Goal: Task Accomplishment & Management: Use online tool/utility

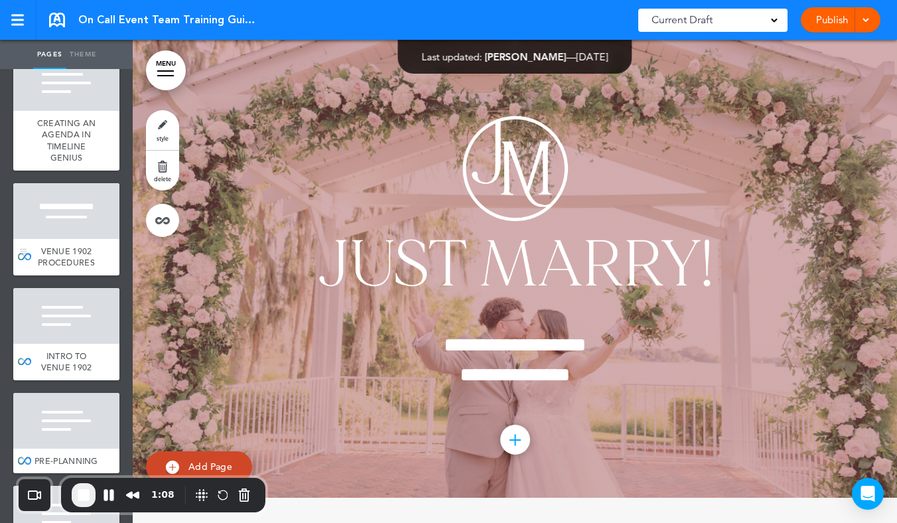
scroll to position [5806, 0]
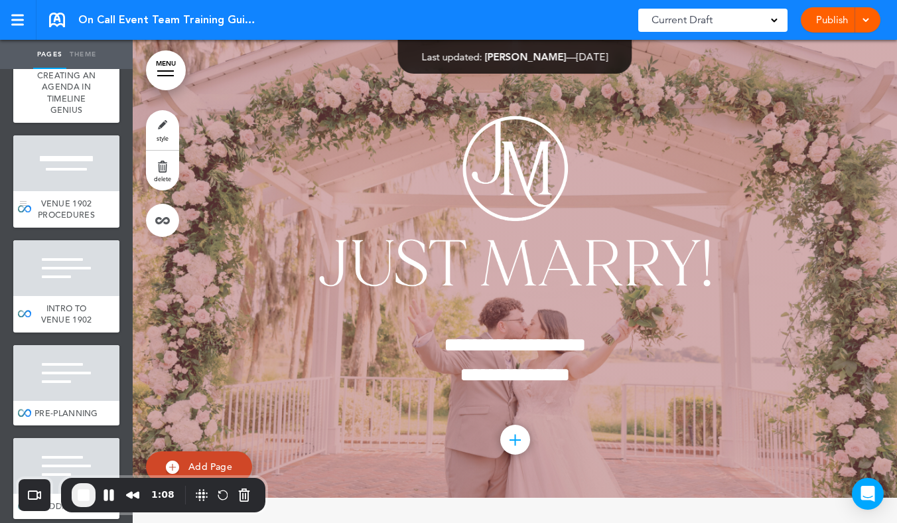
click at [72, 221] on span "VENUE 1902 PROCEDURES" at bounding box center [66, 209] width 57 height 23
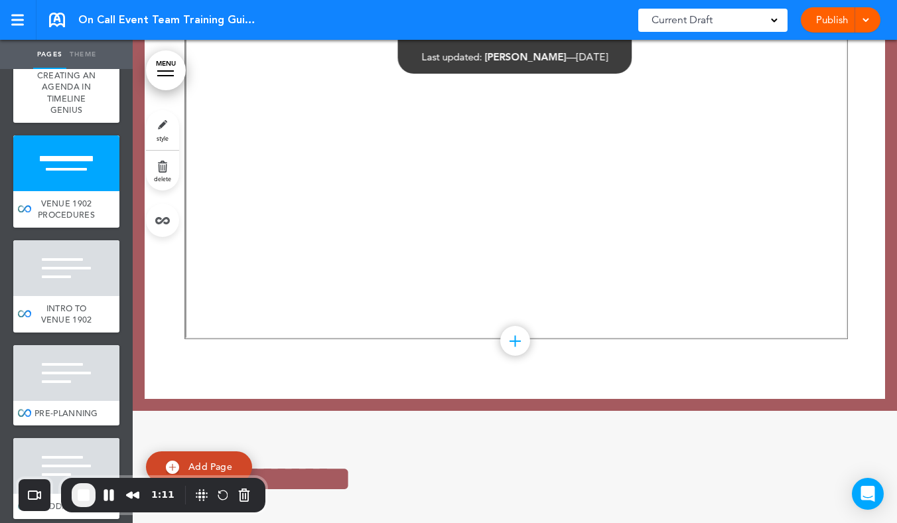
scroll to position [53063, 0]
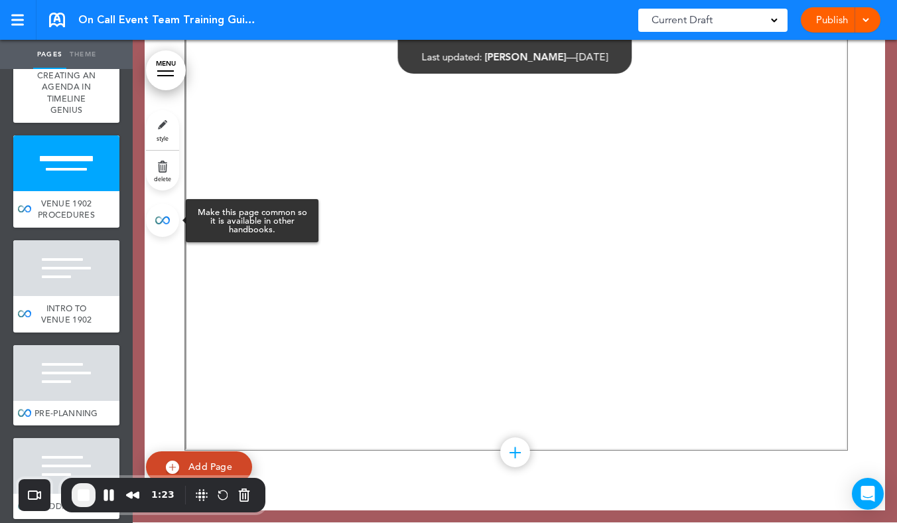
click at [169, 226] on link at bounding box center [162, 220] width 33 height 33
type input "**********"
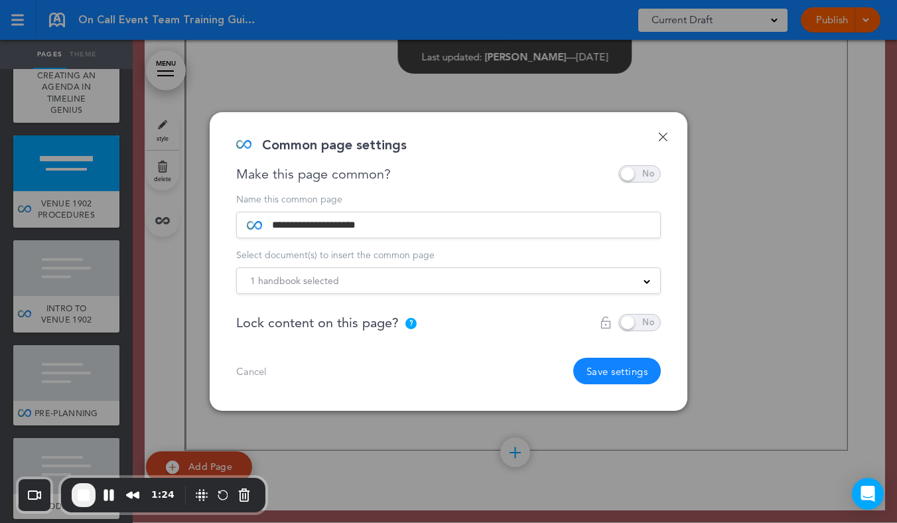
click at [484, 288] on div "1 handbook selected Practice Handbook Just Events! Group, Inc. Employee Handboo…" at bounding box center [448, 280] width 425 height 27
click at [465, 282] on div "1 handbook selected" at bounding box center [448, 280] width 423 height 15
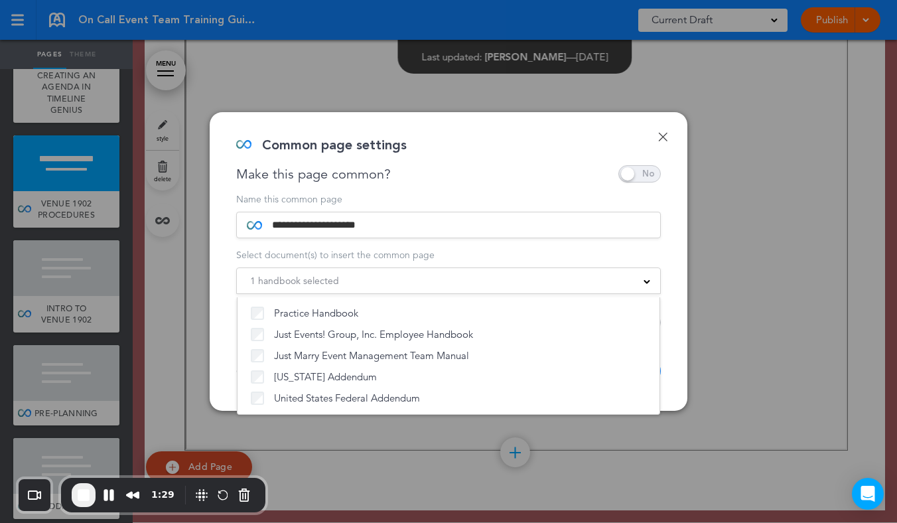
click at [540, 177] on div "Make this page common?" at bounding box center [448, 173] width 425 height 17
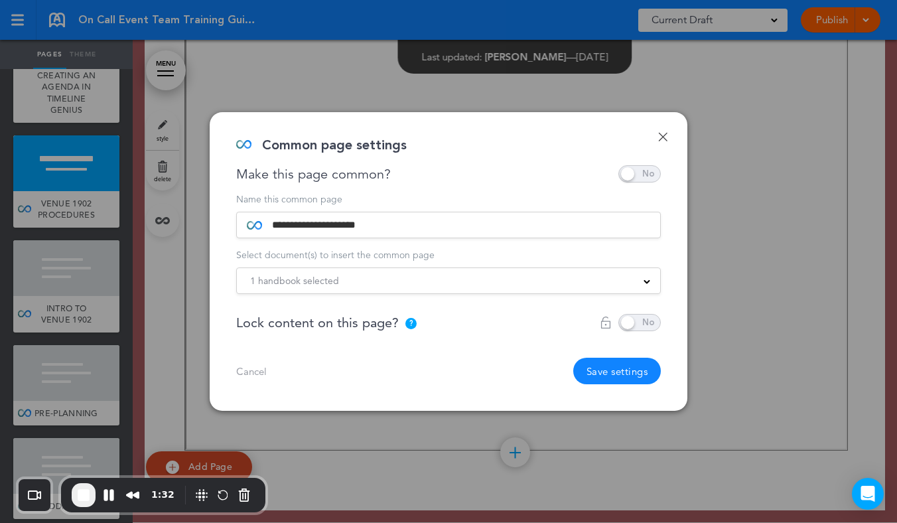
click at [663, 129] on div "**********" at bounding box center [449, 261] width 478 height 299
click at [664, 133] on link "Done" at bounding box center [662, 136] width 9 height 9
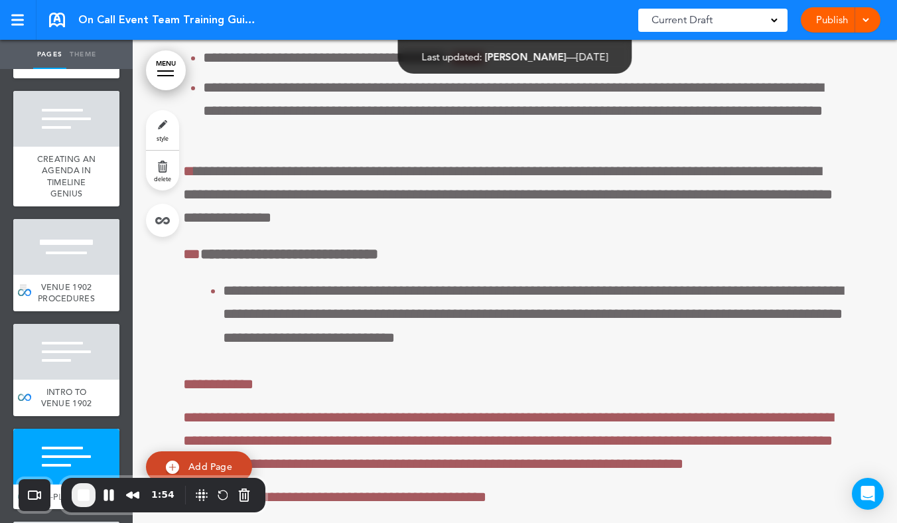
scroll to position [54172, 0]
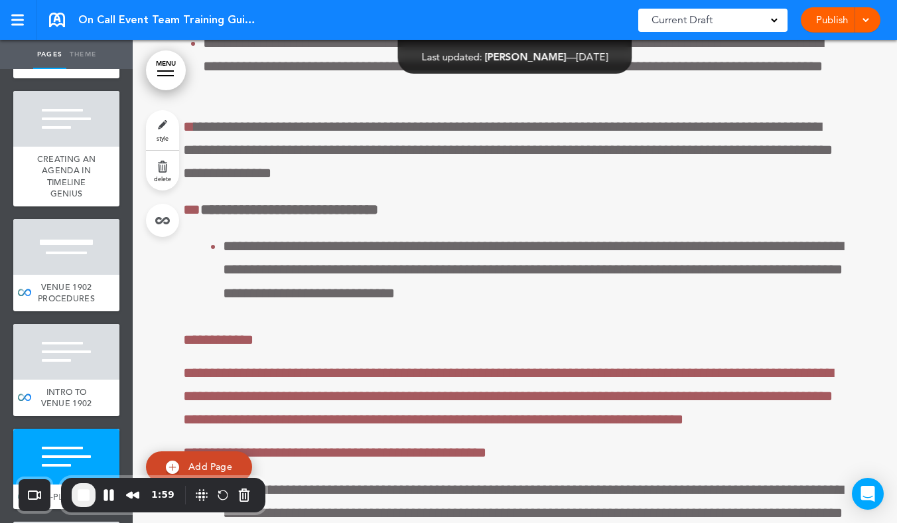
click at [181, 461] on link "Add Page" at bounding box center [199, 466] width 106 height 31
type input "********"
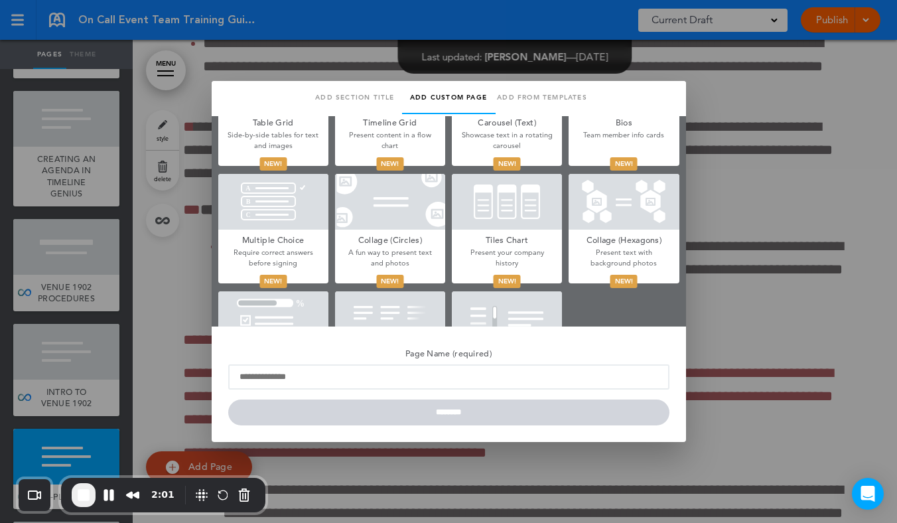
scroll to position [622, 0]
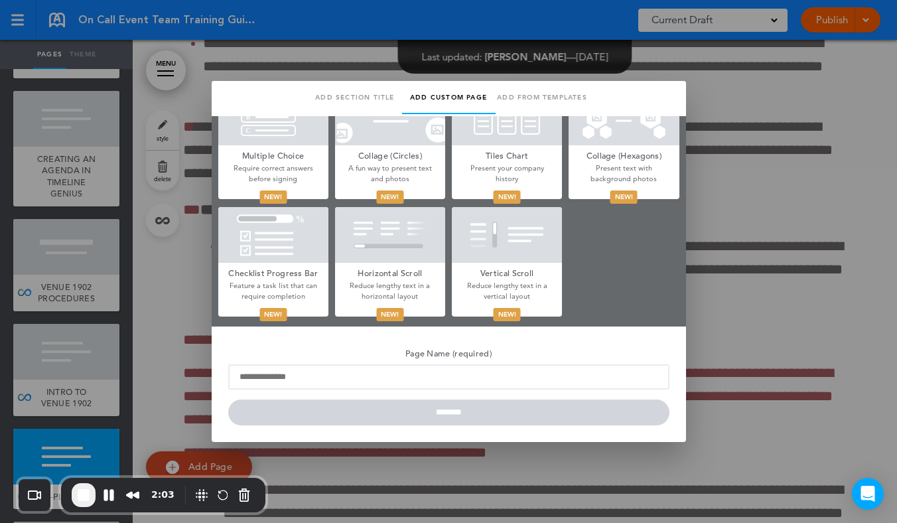
click at [533, 98] on link "Add from templates" at bounding box center [543, 97] width 94 height 33
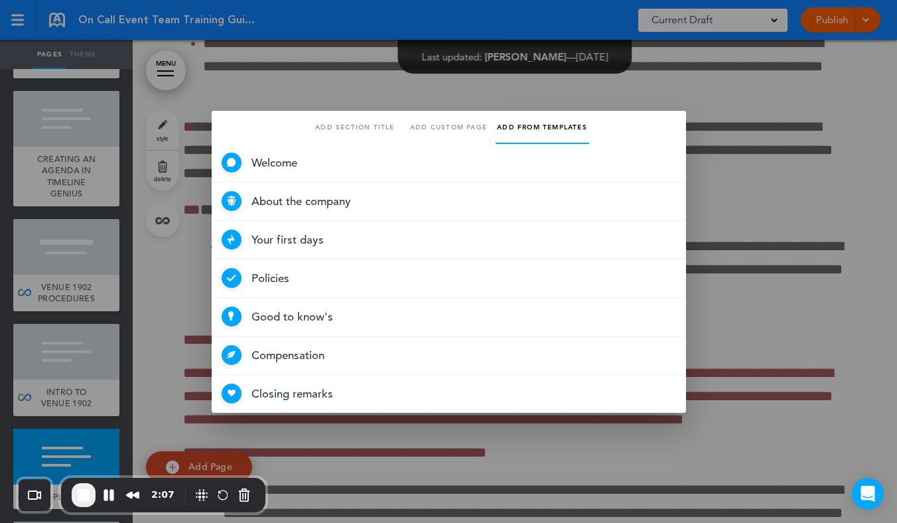
click at [331, 127] on link "Add section title" at bounding box center [356, 127] width 94 height 33
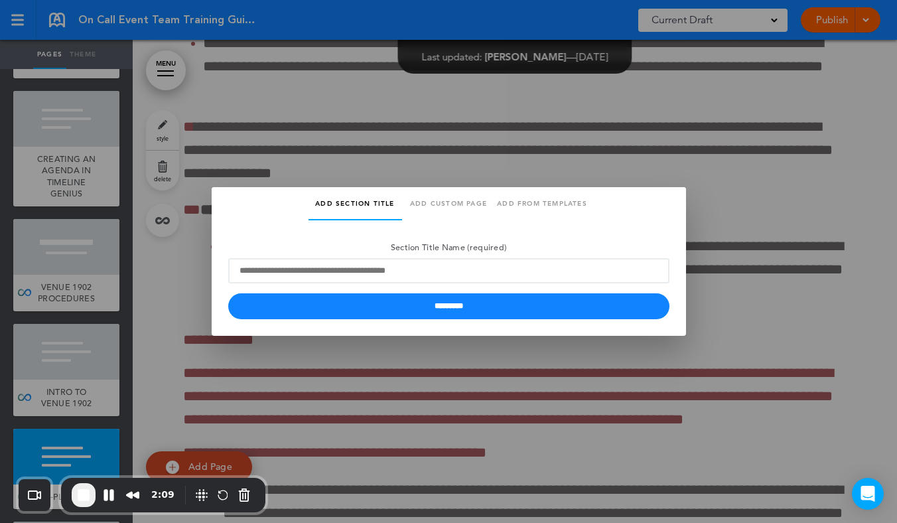
click at [451, 208] on link "Add custom page" at bounding box center [449, 203] width 94 height 33
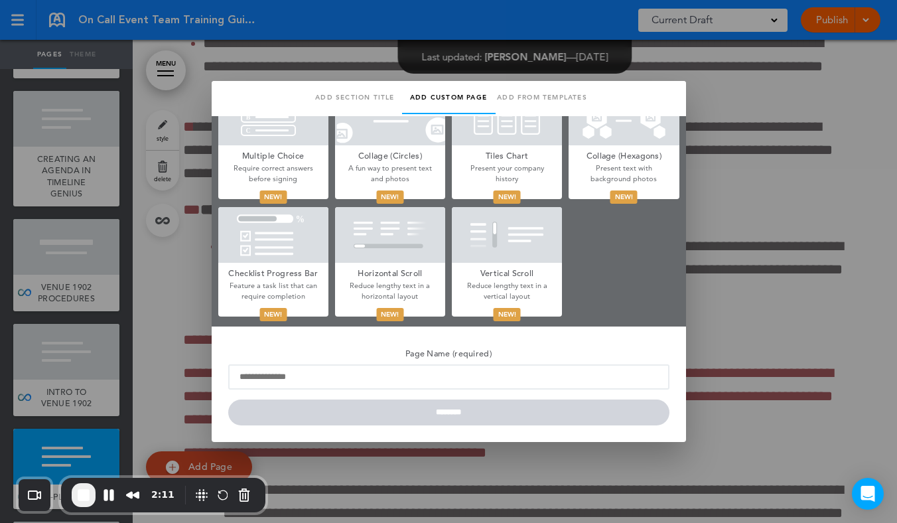
click at [774, 219] on div at bounding box center [448, 261] width 897 height 523
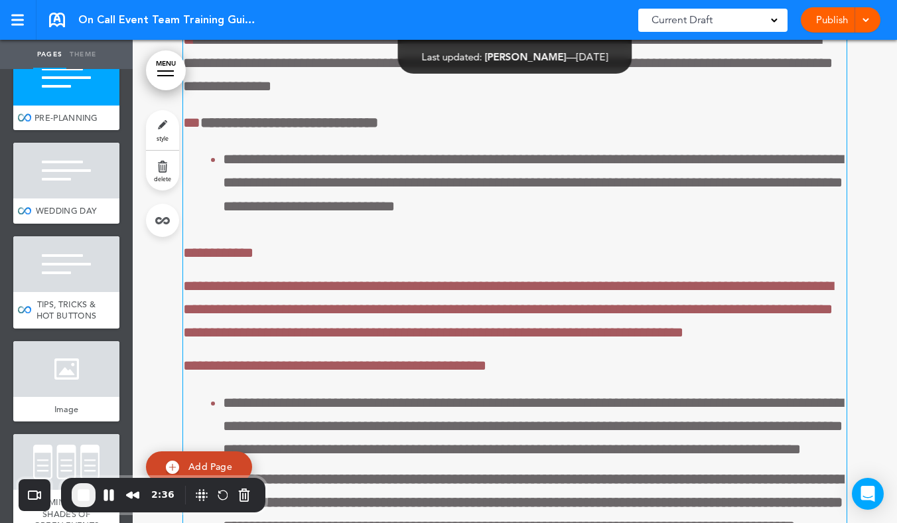
scroll to position [54262, 0]
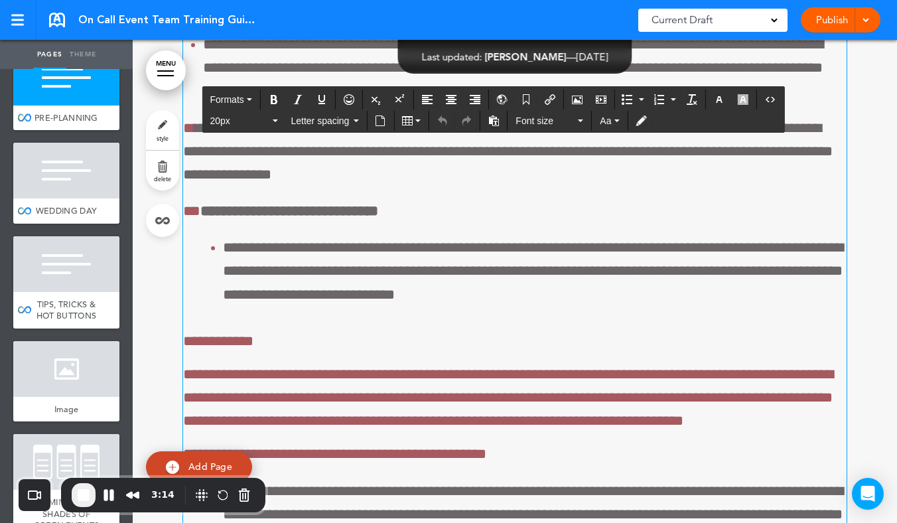
scroll to position [54223, 0]
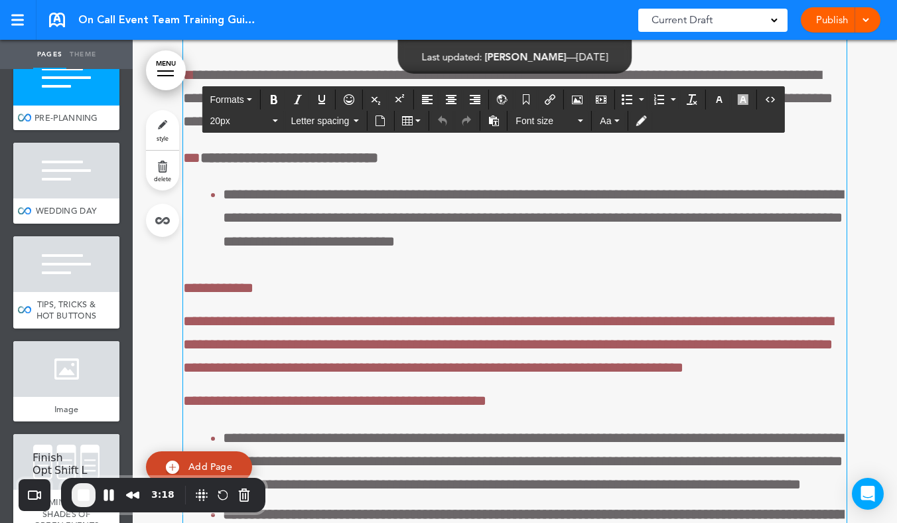
click at [88, 493] on span "End Recording" at bounding box center [84, 495] width 16 height 16
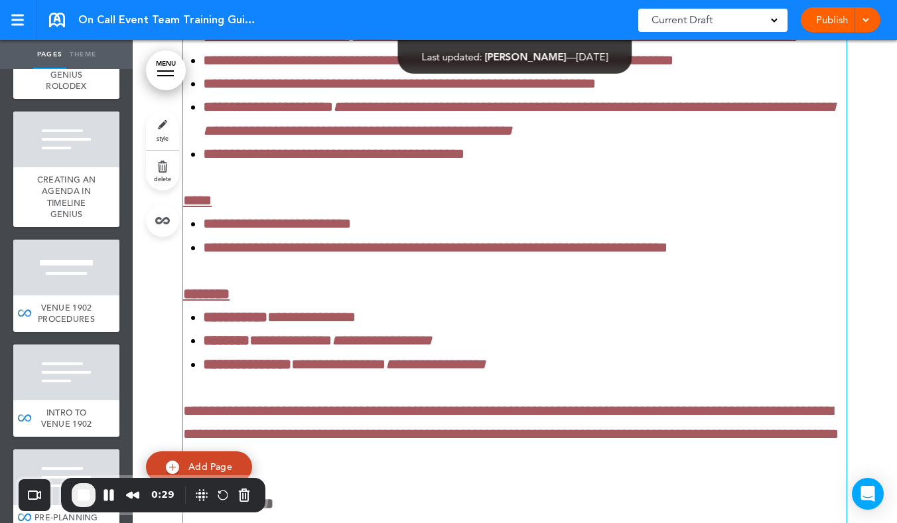
scroll to position [44470, 0]
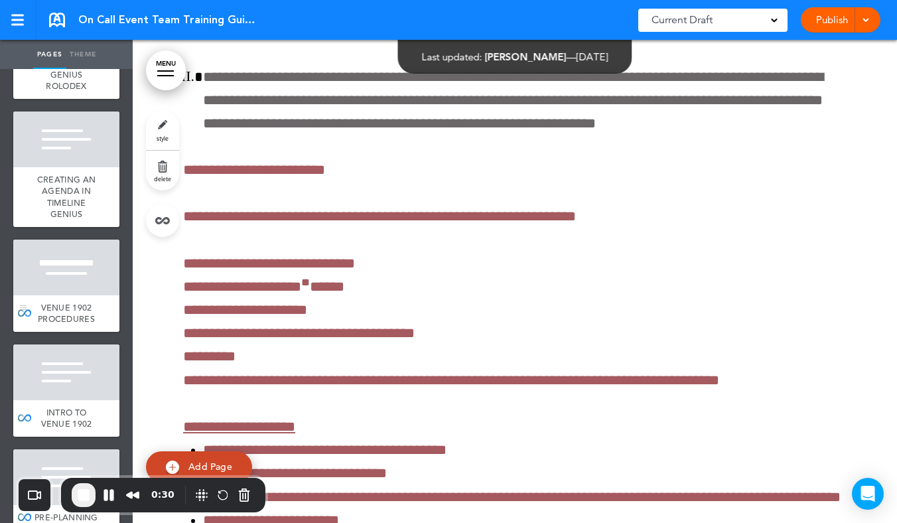
click at [88, 295] on div at bounding box center [66, 268] width 106 height 56
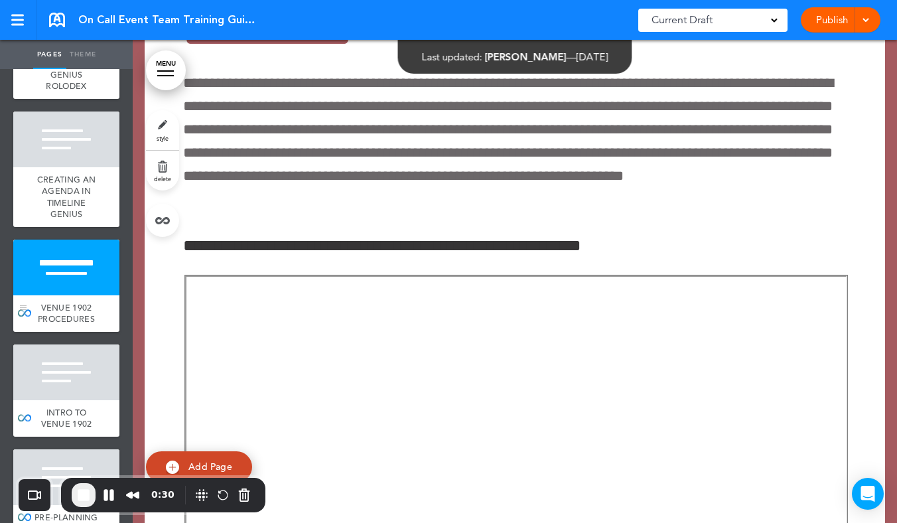
scroll to position [52940, 0]
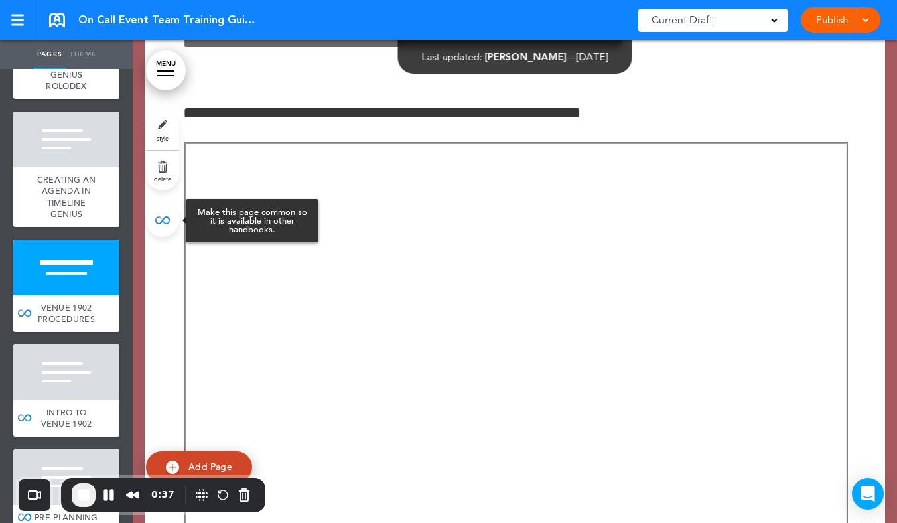
click at [158, 224] on link at bounding box center [162, 220] width 33 height 33
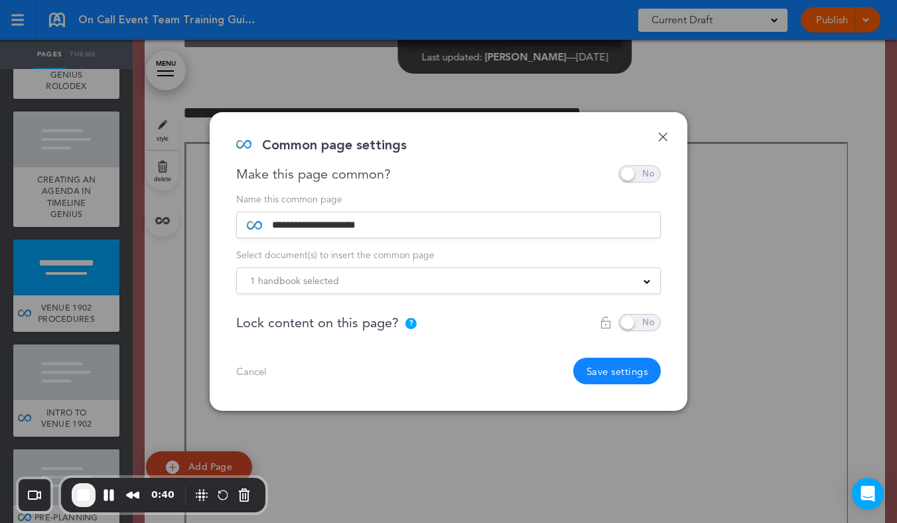
click at [472, 285] on div "1 handbook selected" at bounding box center [448, 280] width 423 height 15
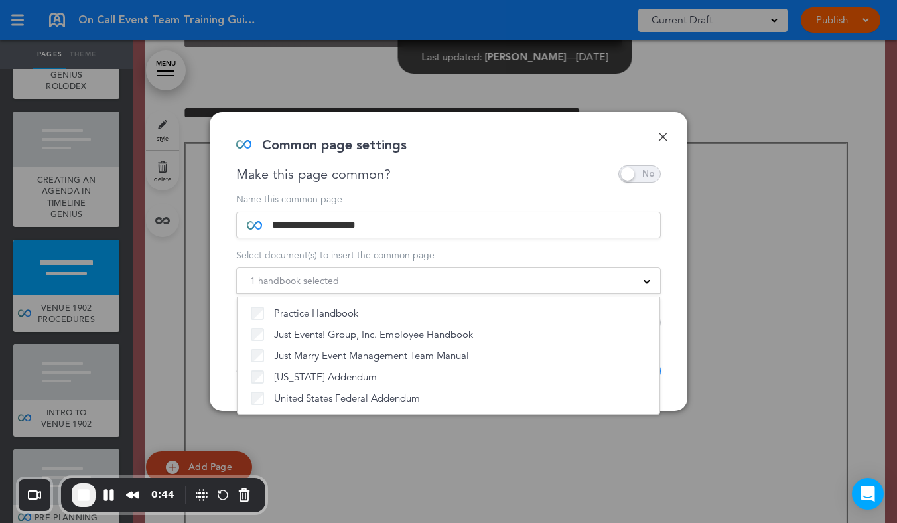
click at [226, 352] on div "**********" at bounding box center [449, 261] width 478 height 299
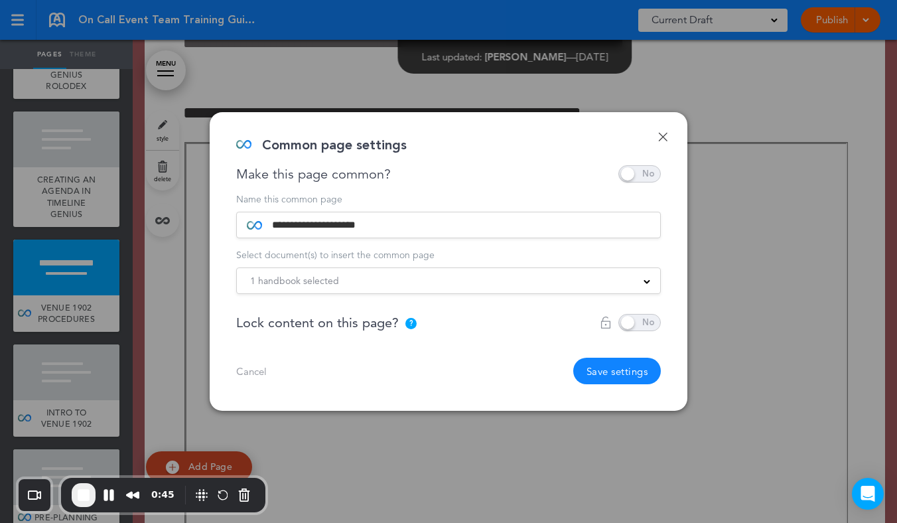
click at [665, 135] on link "Done" at bounding box center [662, 136] width 9 height 9
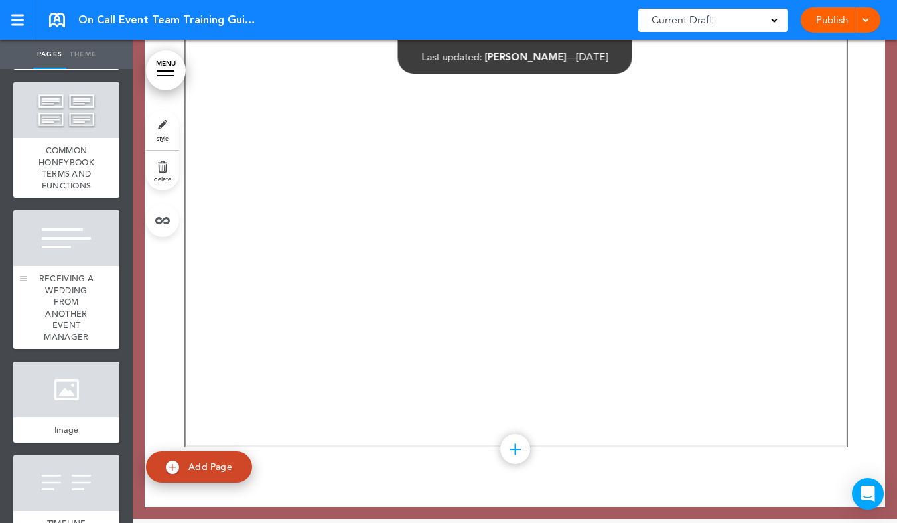
scroll to position [5017, 0]
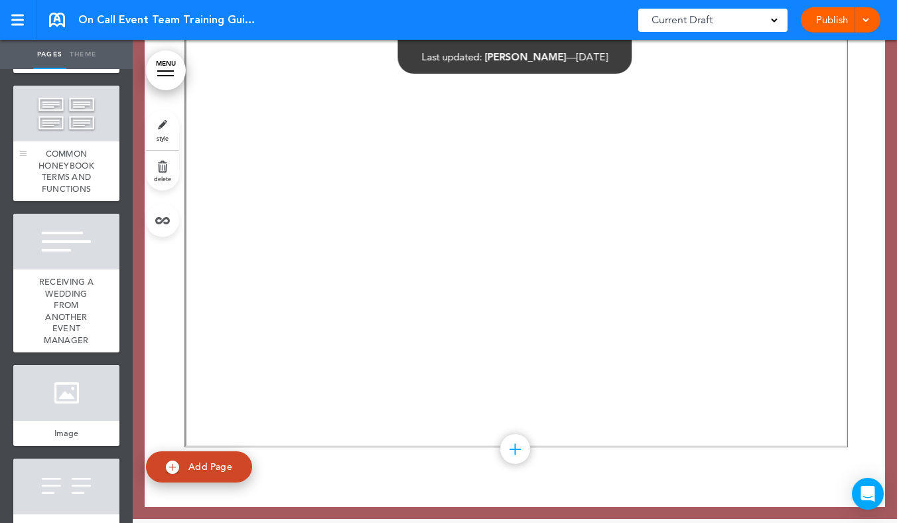
click at [87, 140] on div at bounding box center [66, 114] width 106 height 56
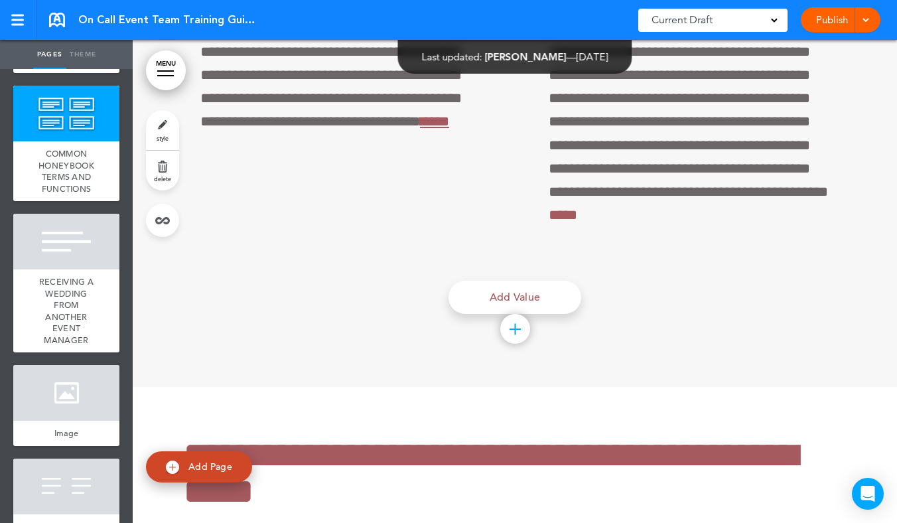
scroll to position [43523, 0]
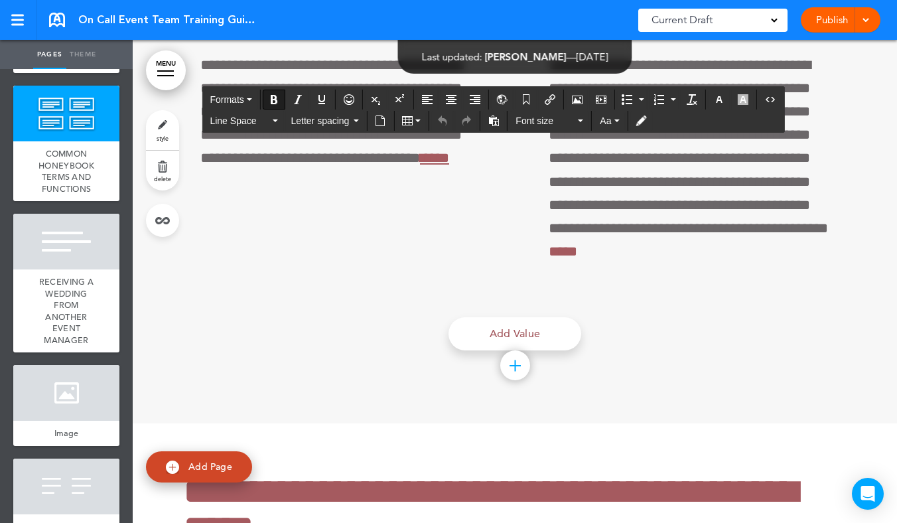
scroll to position [43492, 0]
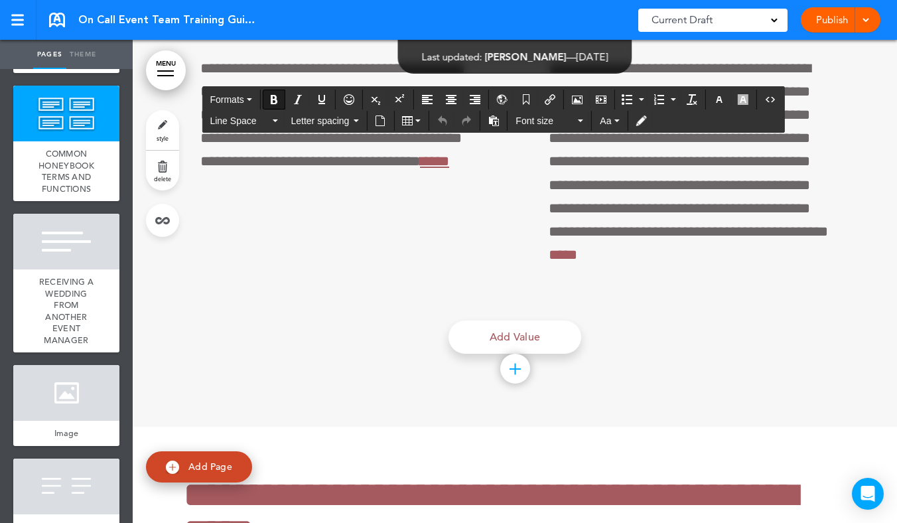
drag, startPoint x: 477, startPoint y: 368, endPoint x: 192, endPoint y: 149, distance: 360.1
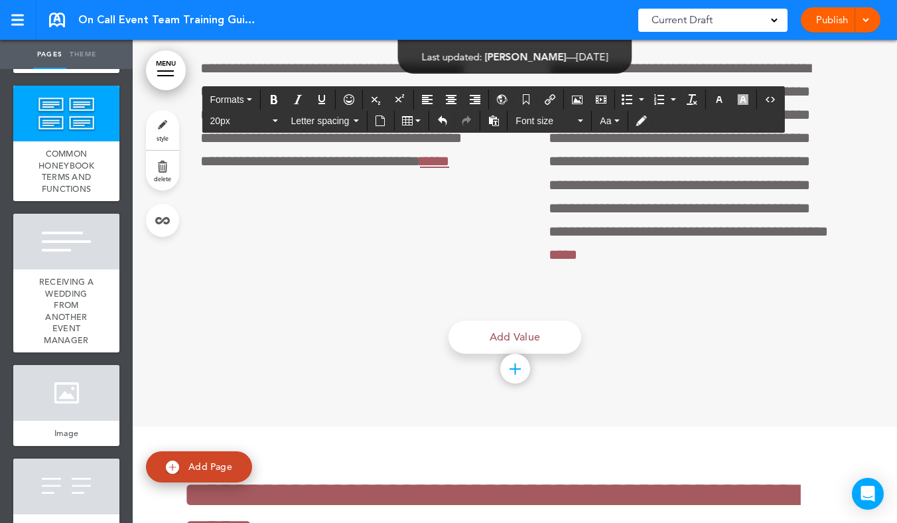
copy div "**********"
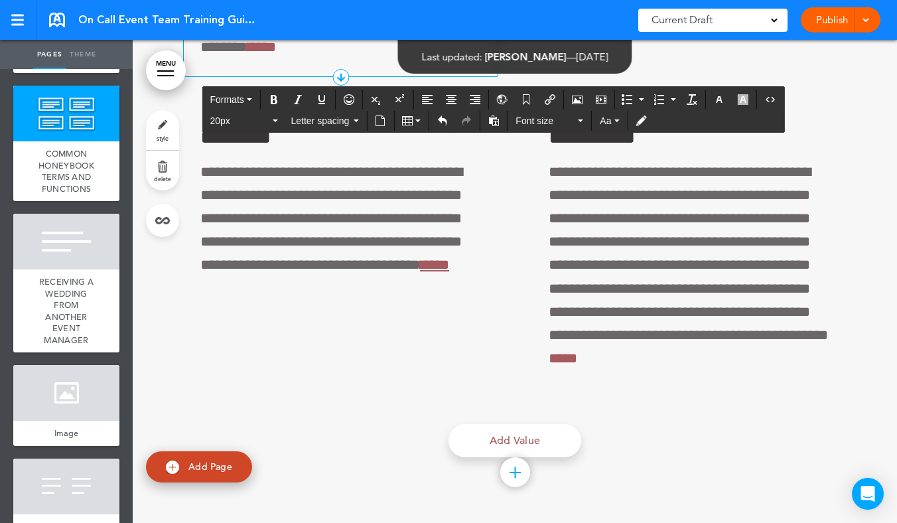
scroll to position [43347, 0]
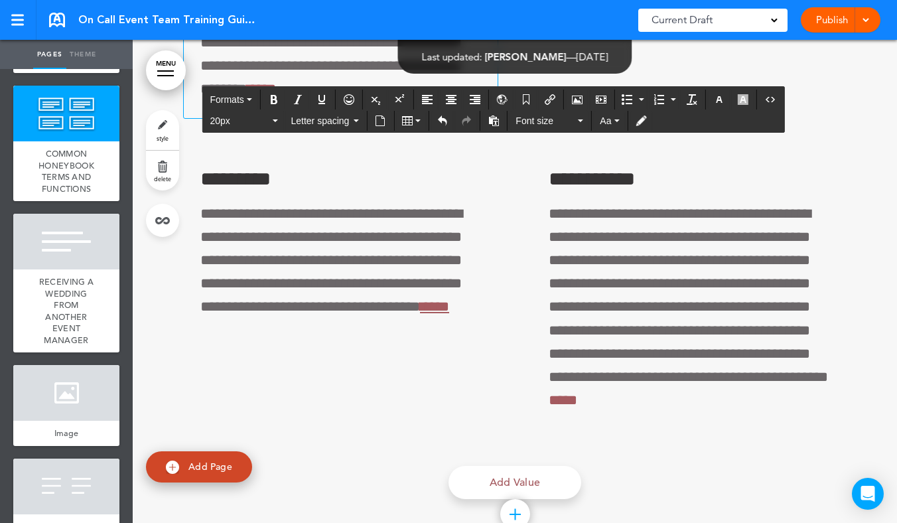
click at [54, 21] on link at bounding box center [57, 20] width 16 height 15
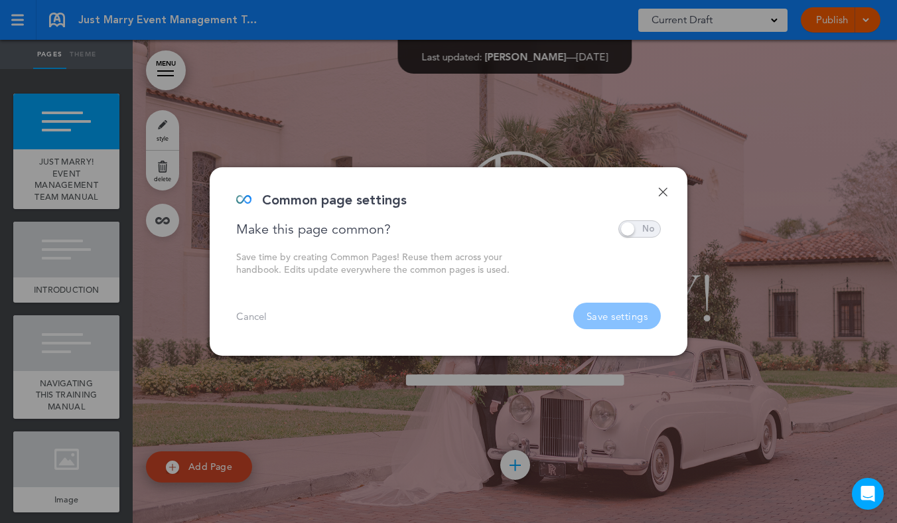
click at [662, 193] on link "Done" at bounding box center [662, 191] width 9 height 9
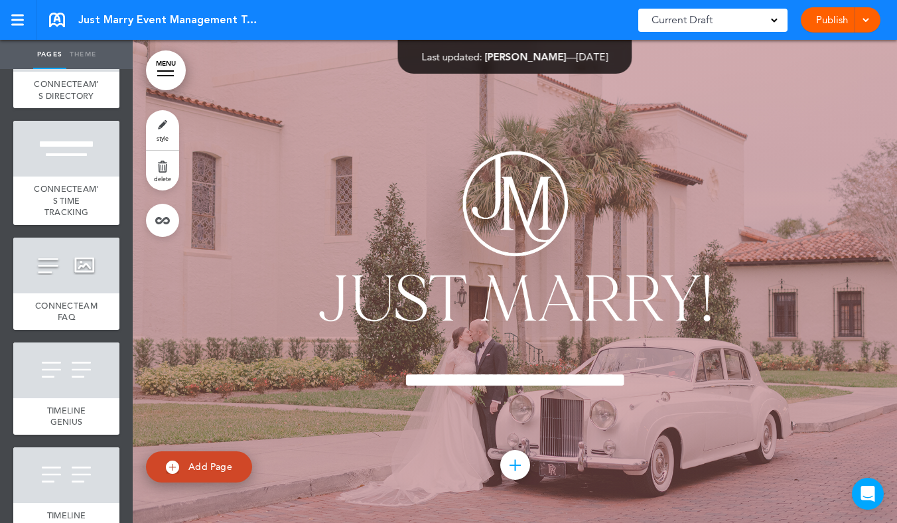
scroll to position [1708, 0]
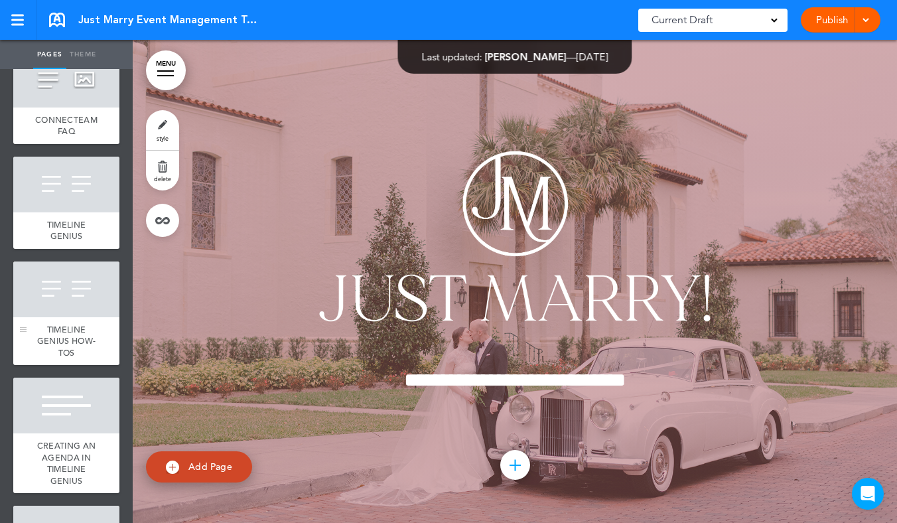
click at [72, 317] on div at bounding box center [66, 289] width 106 height 56
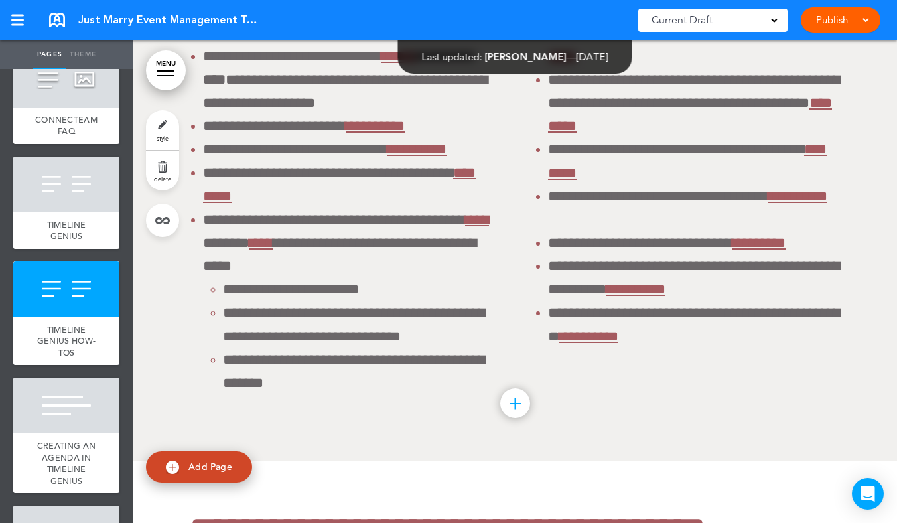
scroll to position [15968, 0]
click at [182, 465] on link "Add Page" at bounding box center [199, 466] width 106 height 31
type input "********"
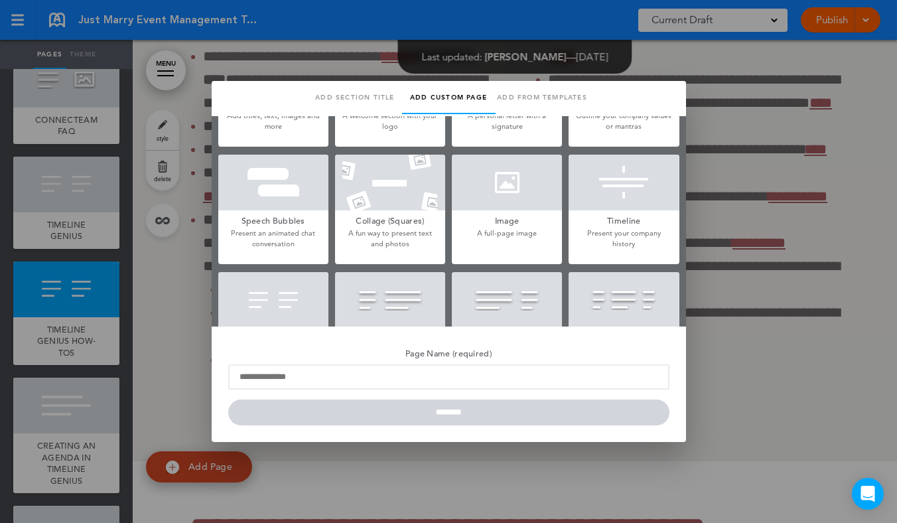
scroll to position [0, 0]
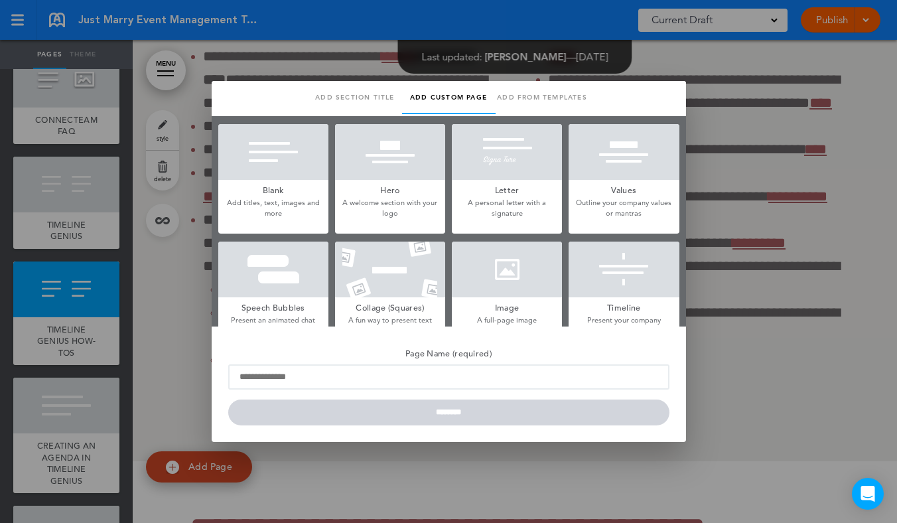
click at [530, 91] on link "Add from templates" at bounding box center [543, 97] width 94 height 33
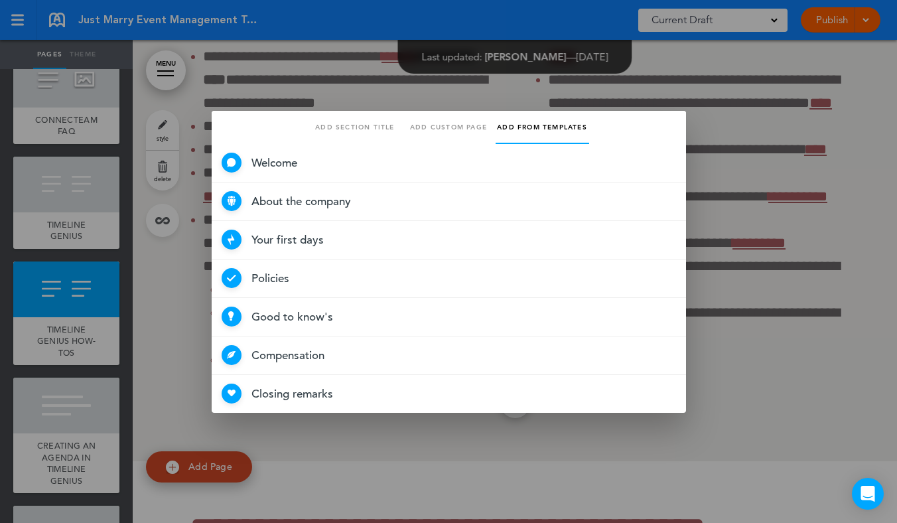
click at [337, 132] on link "Add section title" at bounding box center [356, 127] width 94 height 33
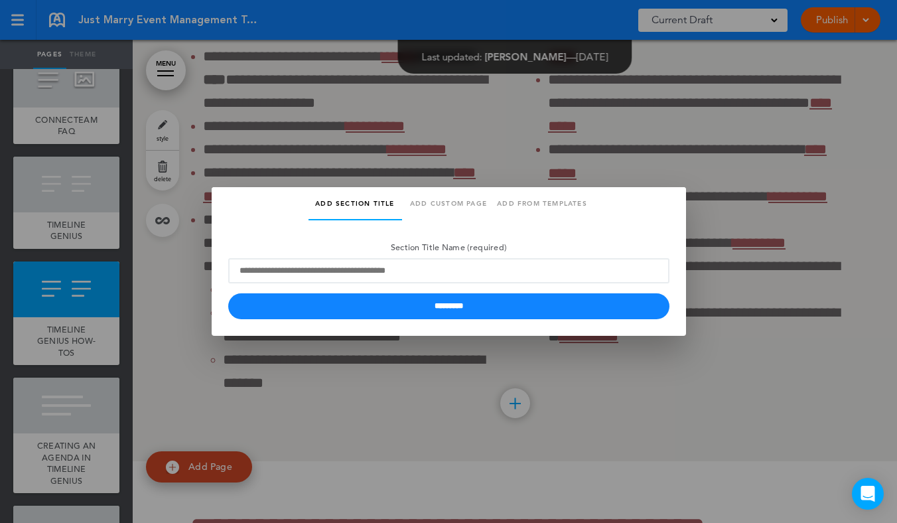
click at [662, 124] on div at bounding box center [448, 261] width 897 height 523
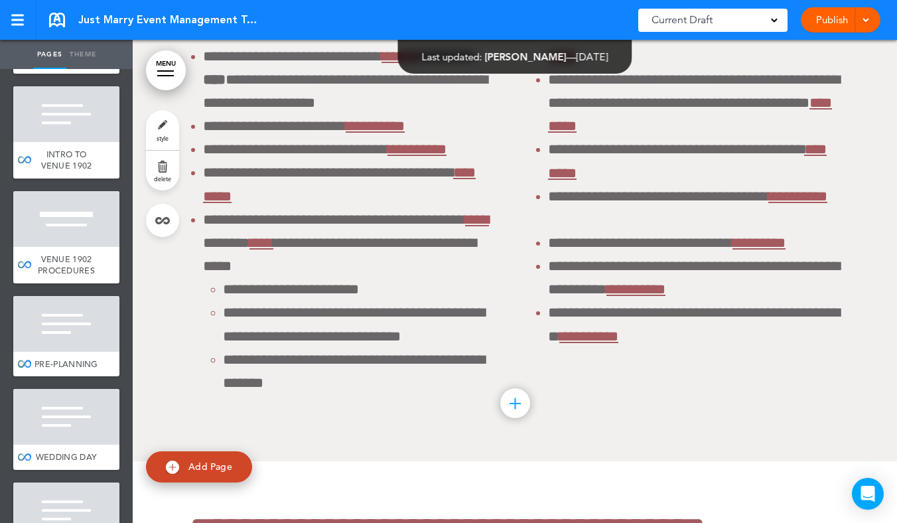
scroll to position [8488, 0]
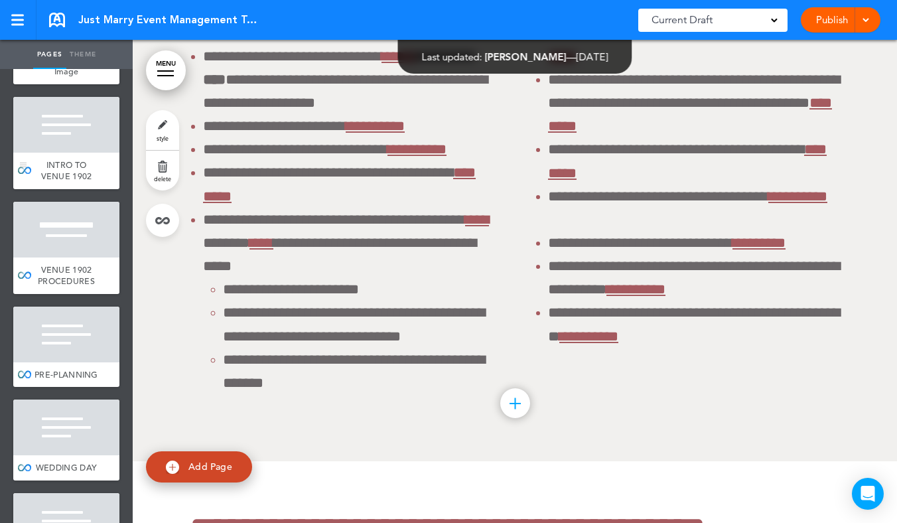
click at [80, 189] on div "INTRO TO VENUE 1902" at bounding box center [66, 171] width 106 height 36
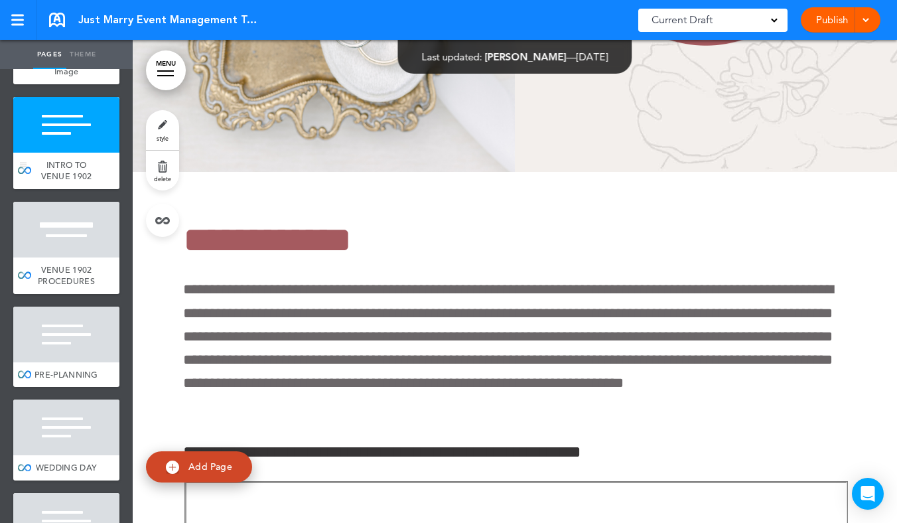
scroll to position [78496, 0]
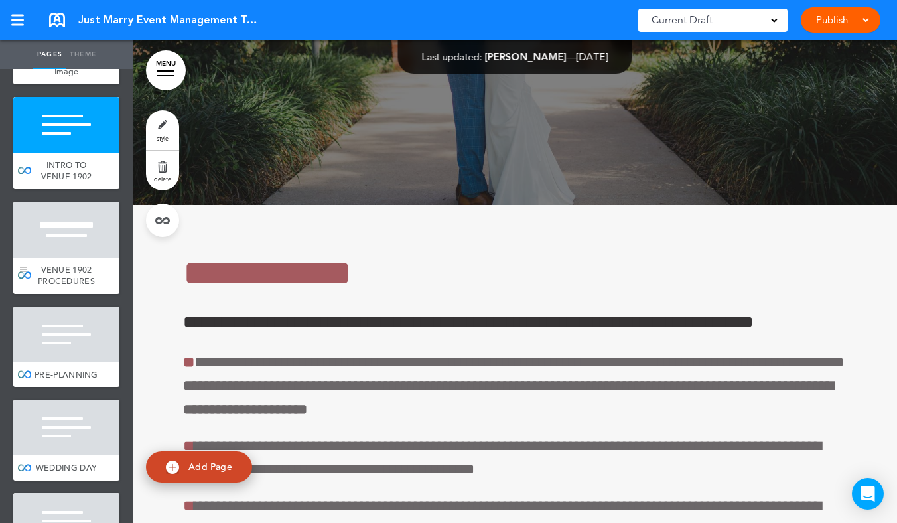
click at [76, 257] on div at bounding box center [66, 230] width 106 height 56
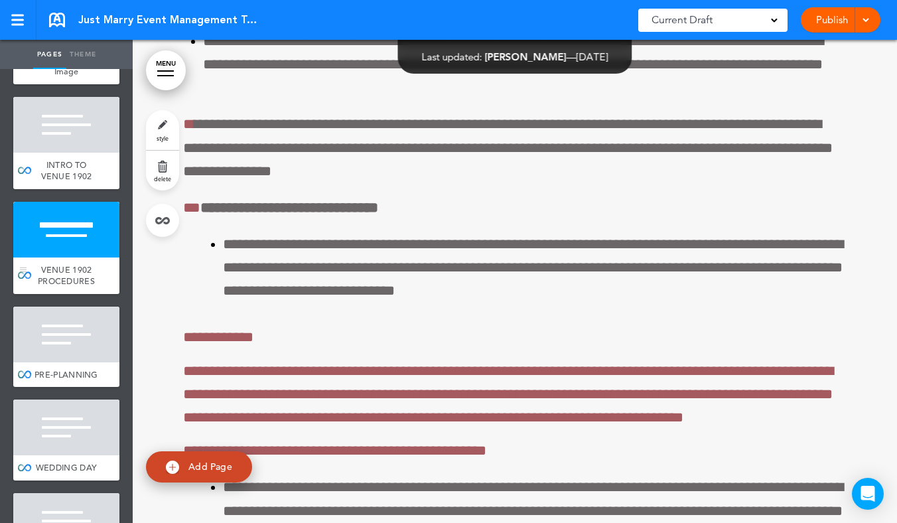
scroll to position [79297, 0]
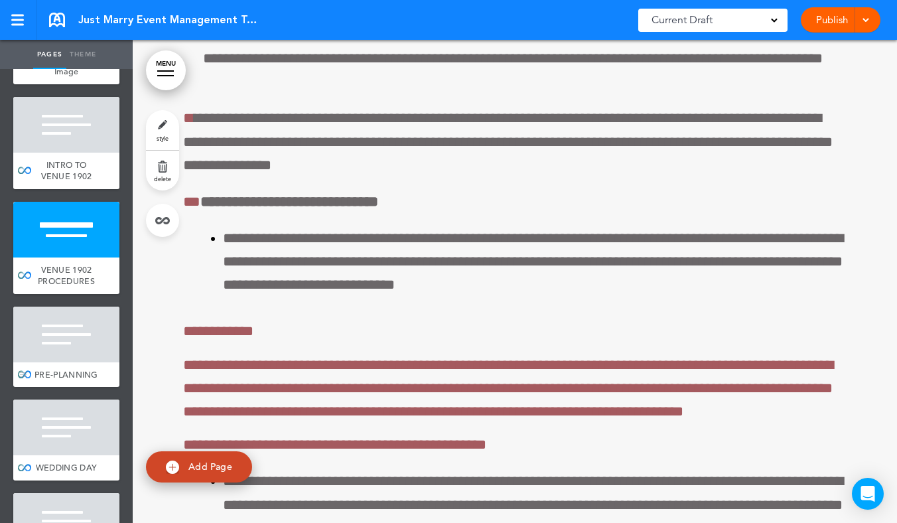
click at [61, 362] on div at bounding box center [66, 335] width 106 height 56
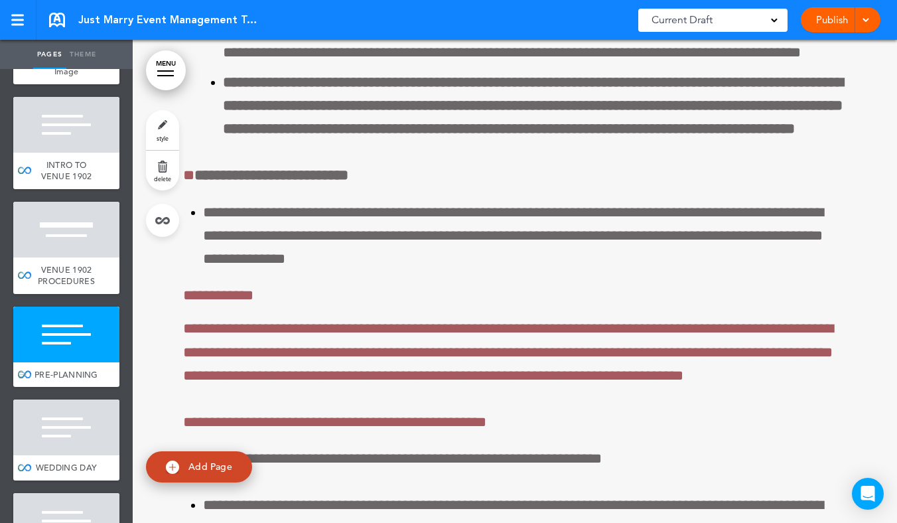
scroll to position [79780, 0]
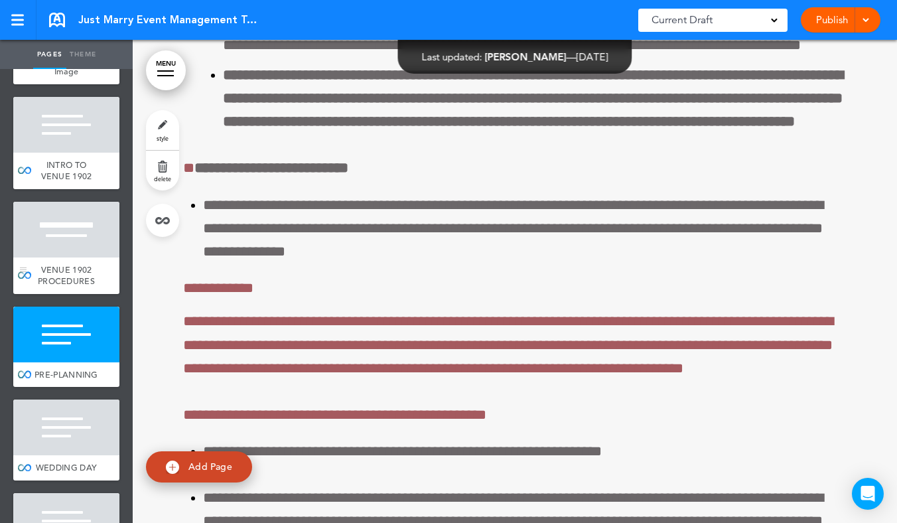
click at [59, 287] on span "VENUE 1902 PROCEDURES" at bounding box center [66, 275] width 57 height 23
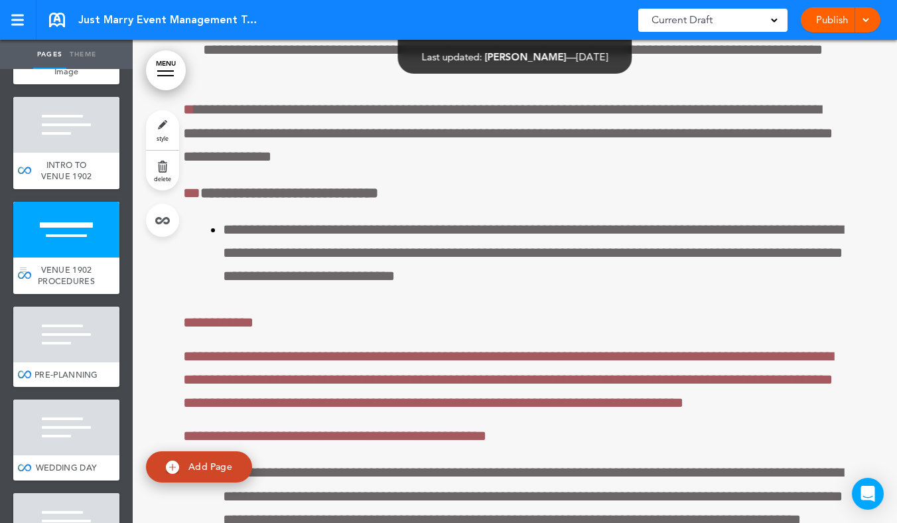
scroll to position [79297, 0]
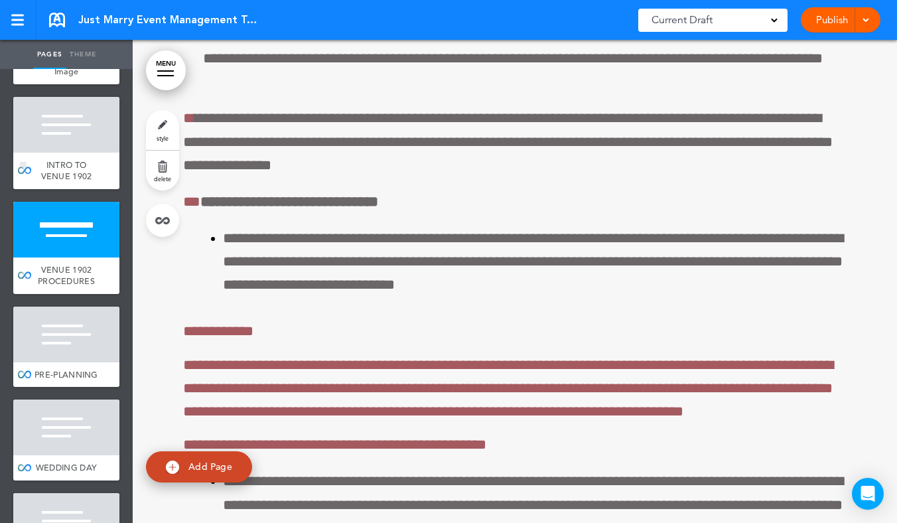
click at [82, 153] on div at bounding box center [66, 125] width 106 height 56
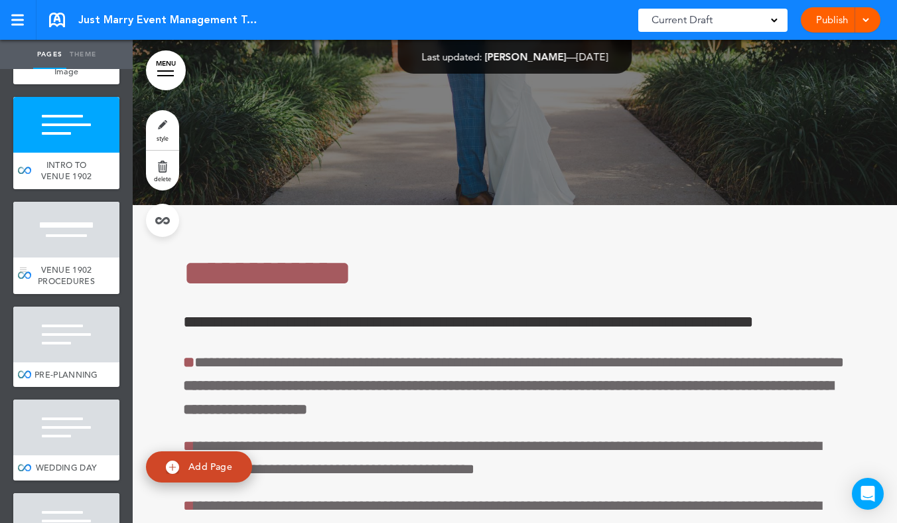
click at [74, 256] on div at bounding box center [66, 230] width 106 height 56
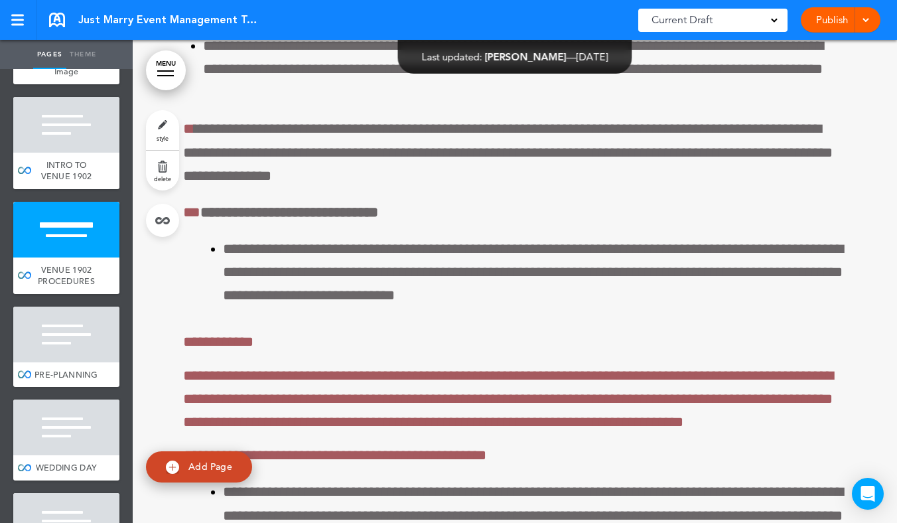
scroll to position [79297, 0]
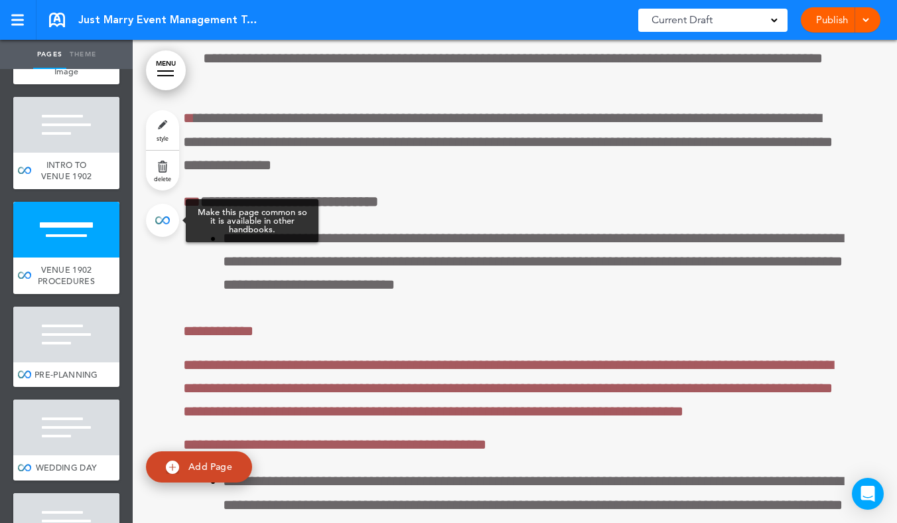
click at [163, 220] on link at bounding box center [162, 220] width 33 height 33
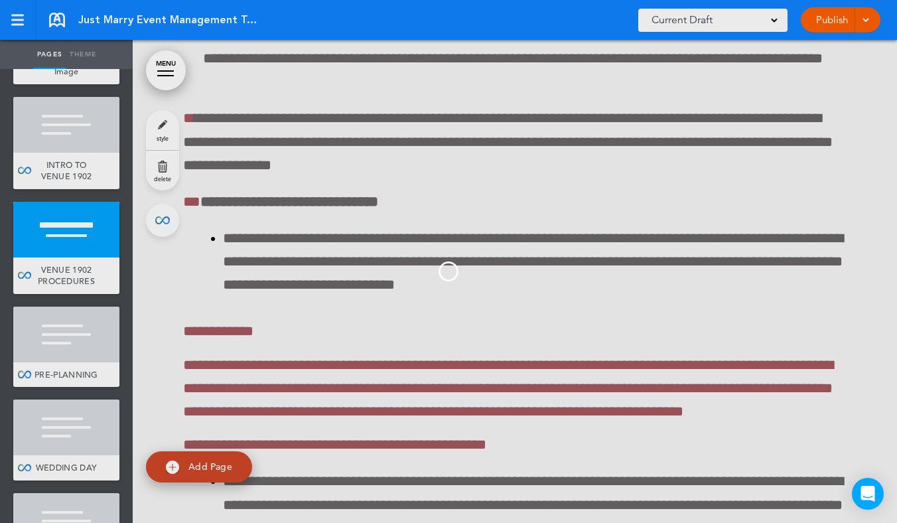
type input "**********"
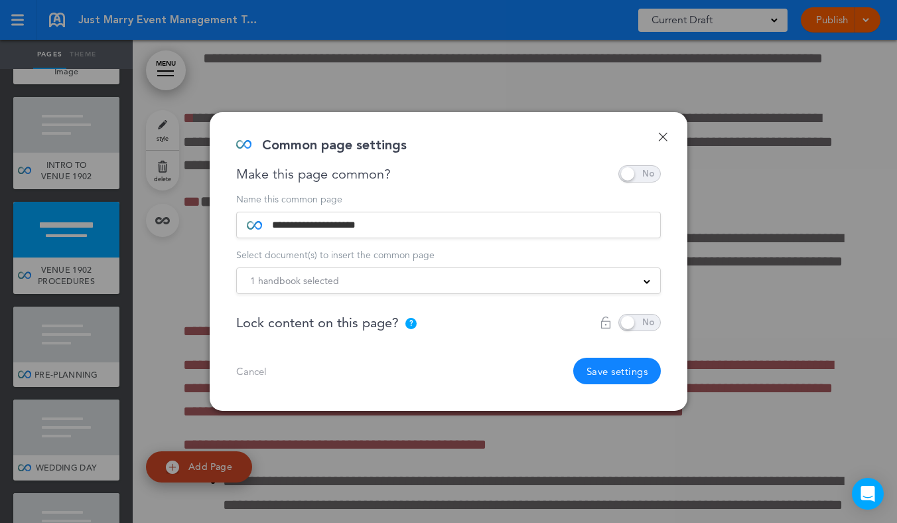
click at [557, 224] on input "**********" at bounding box center [456, 224] width 388 height 25
click at [647, 171] on span at bounding box center [639, 173] width 42 height 17
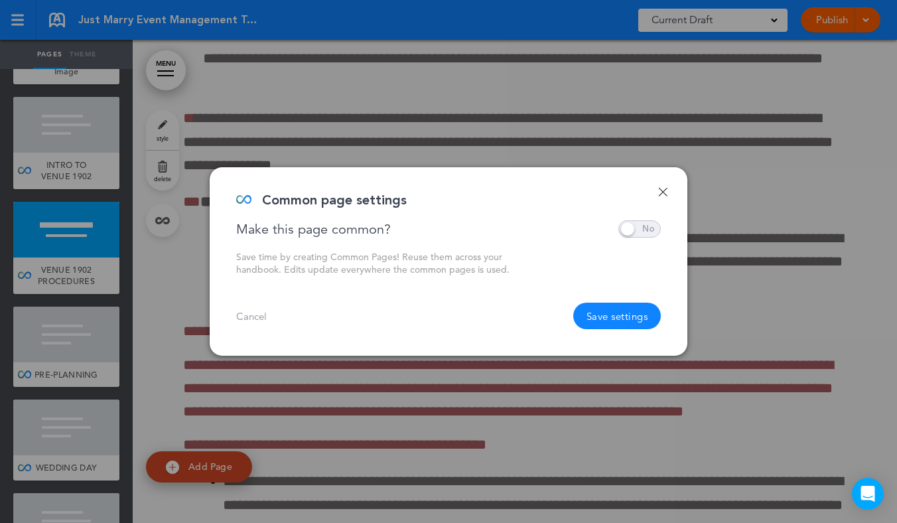
click at [658, 193] on div "**********" at bounding box center [449, 261] width 478 height 188
click at [669, 189] on div "**********" at bounding box center [449, 261] width 478 height 188
click at [659, 189] on link "Done" at bounding box center [662, 191] width 9 height 9
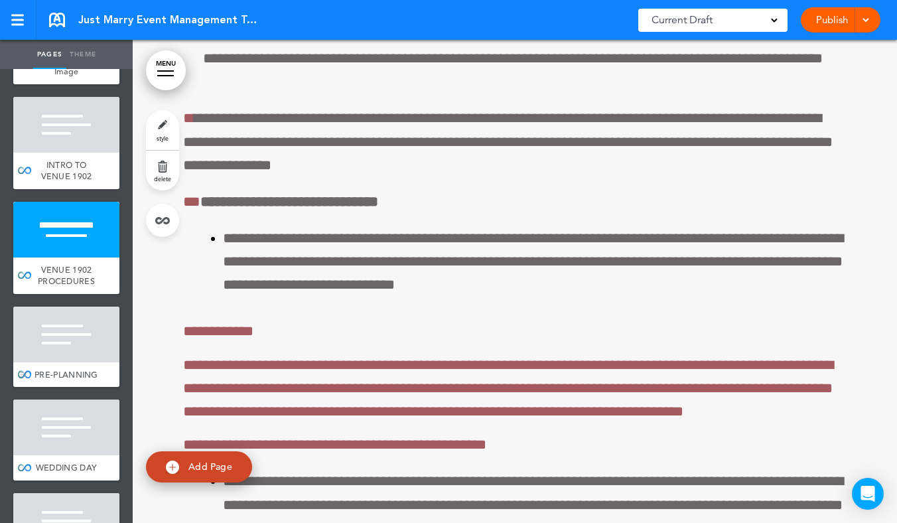
click at [62, 362] on div at bounding box center [66, 335] width 106 height 56
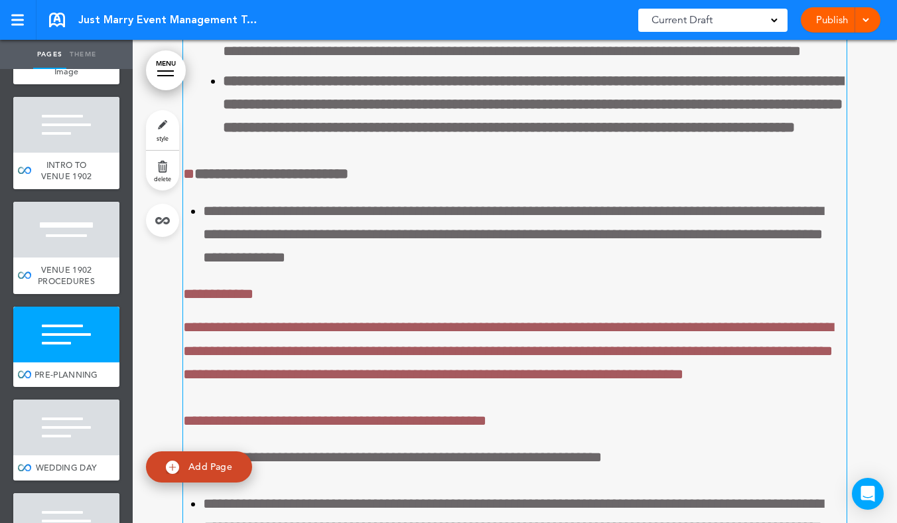
scroll to position [79780, 0]
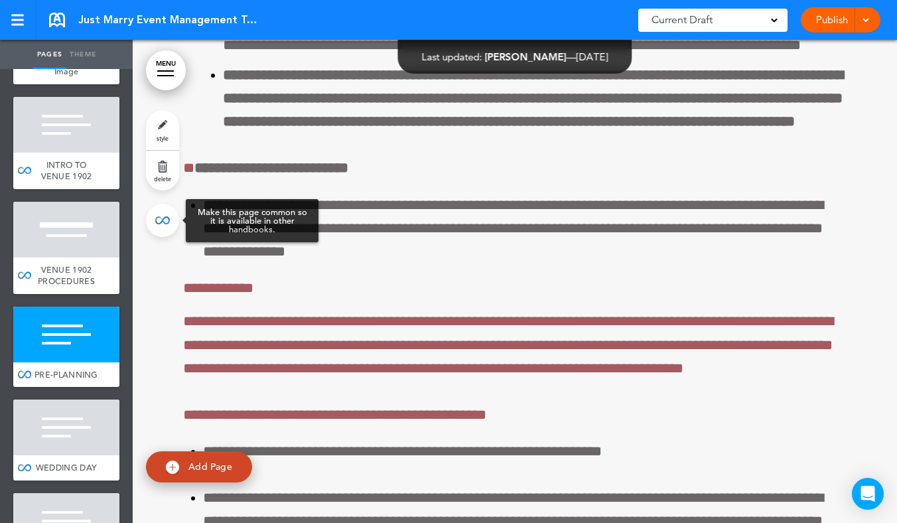
click at [155, 219] on link at bounding box center [162, 220] width 33 height 33
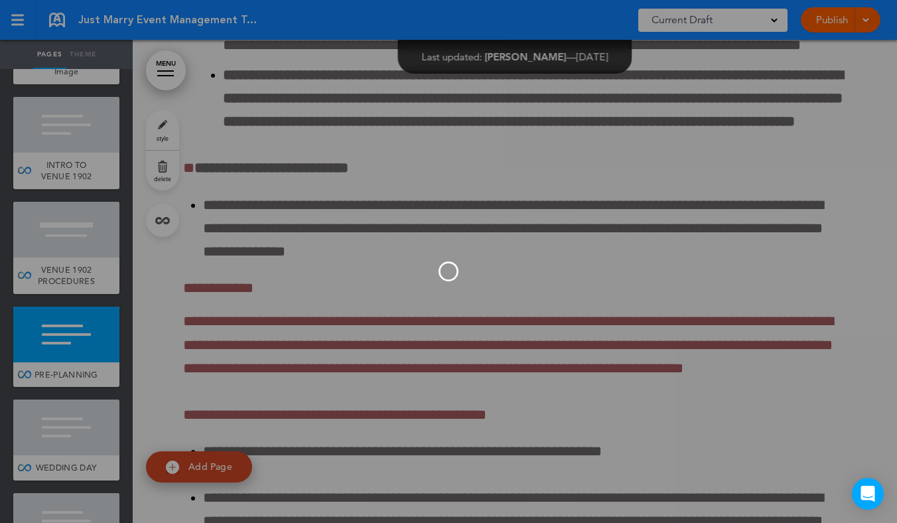
scroll to position [79297, 0]
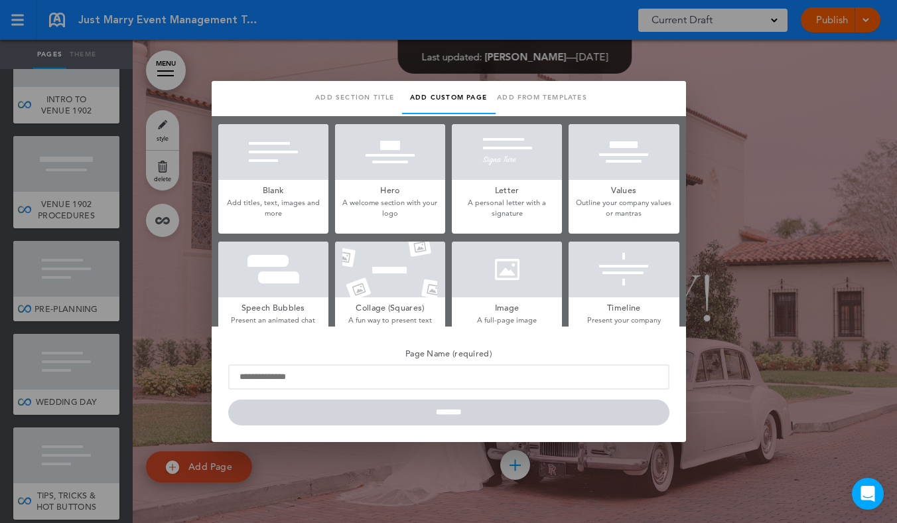
click at [270, 60] on div at bounding box center [448, 261] width 897 height 523
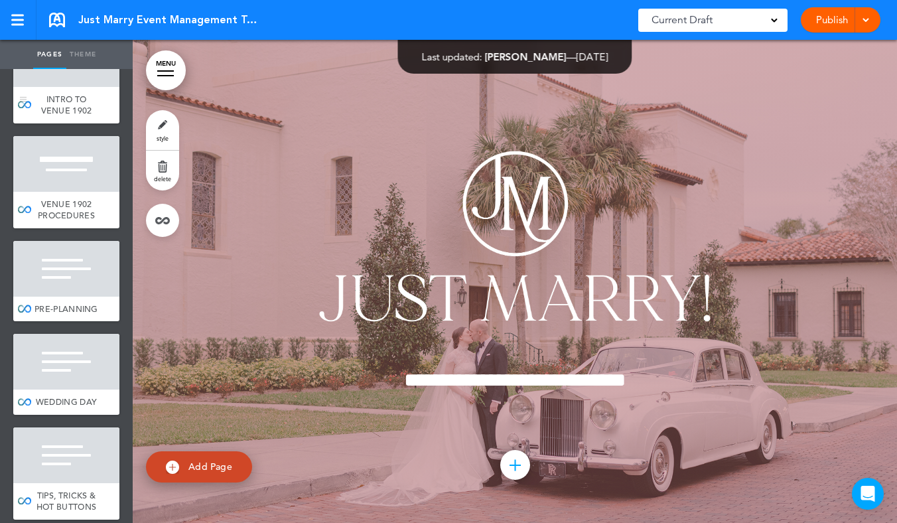
click at [74, 123] on div "INTRO TO VENUE 1902" at bounding box center [66, 105] width 106 height 36
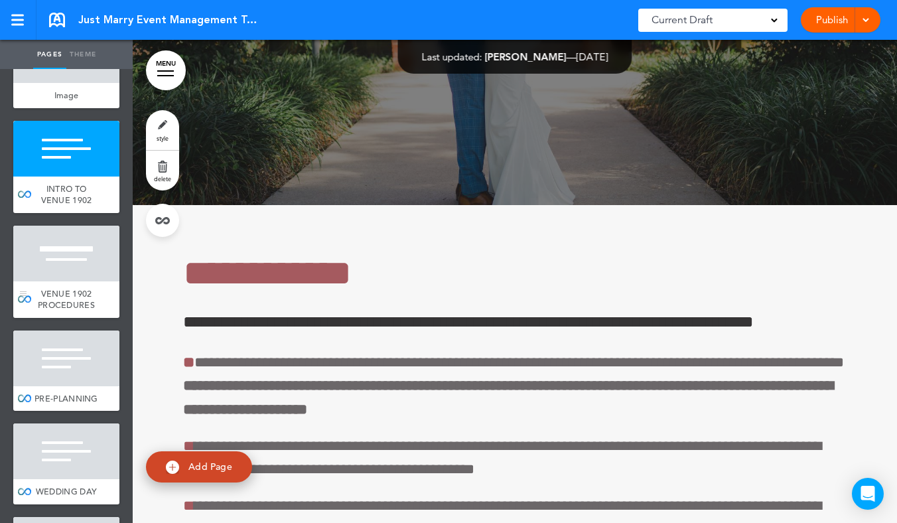
scroll to position [8439, 0]
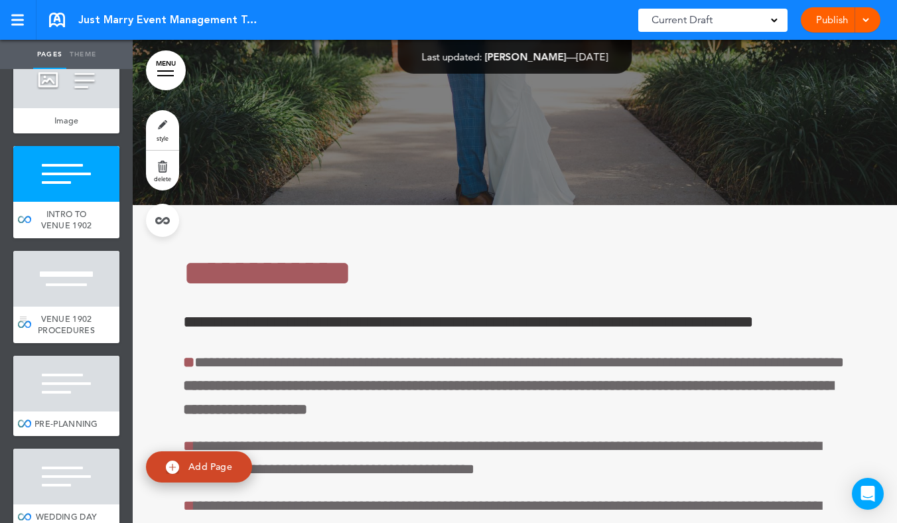
click at [64, 307] on div at bounding box center [66, 279] width 106 height 56
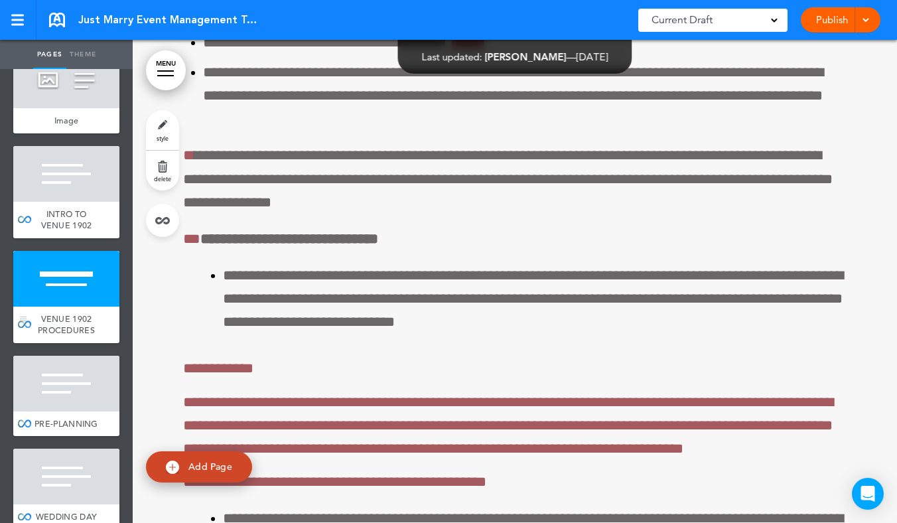
scroll to position [79297, 0]
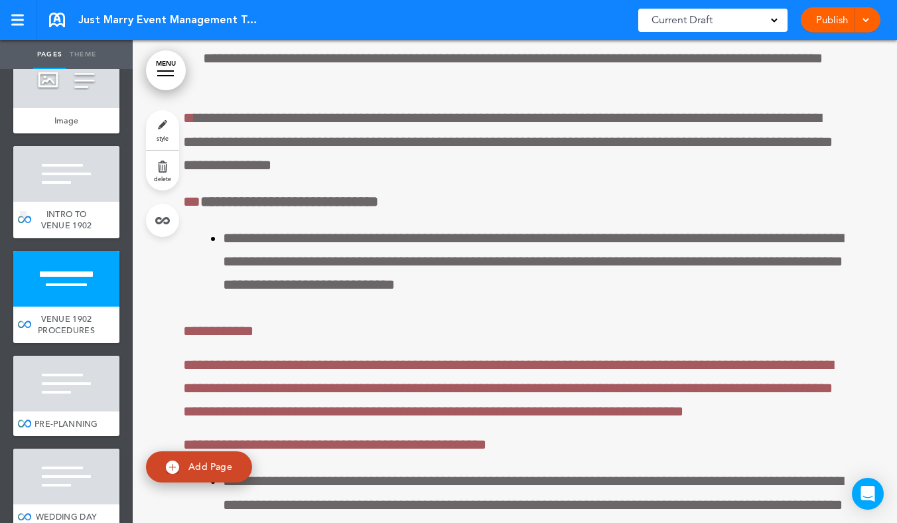
click at [73, 202] on div at bounding box center [66, 174] width 106 height 56
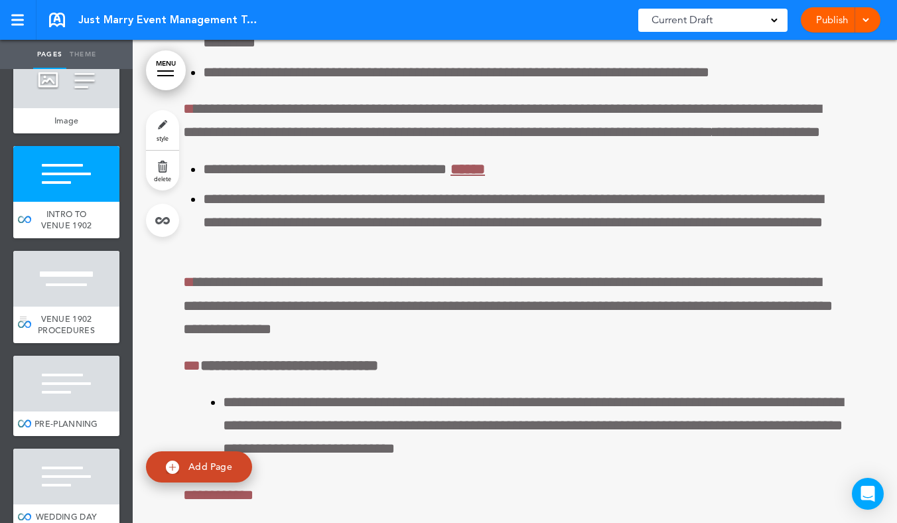
scroll to position [78496, 0]
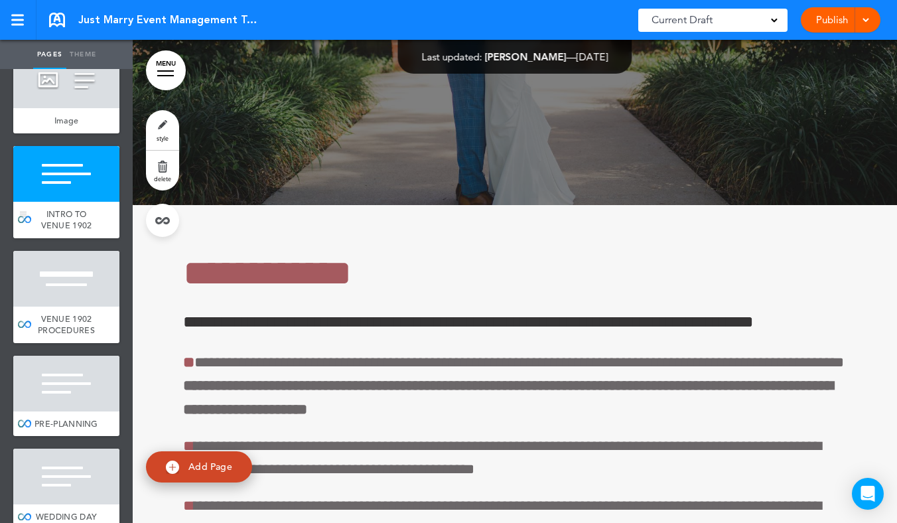
click at [66, 232] on span "INTRO TO VENUE 1902" at bounding box center [66, 219] width 51 height 23
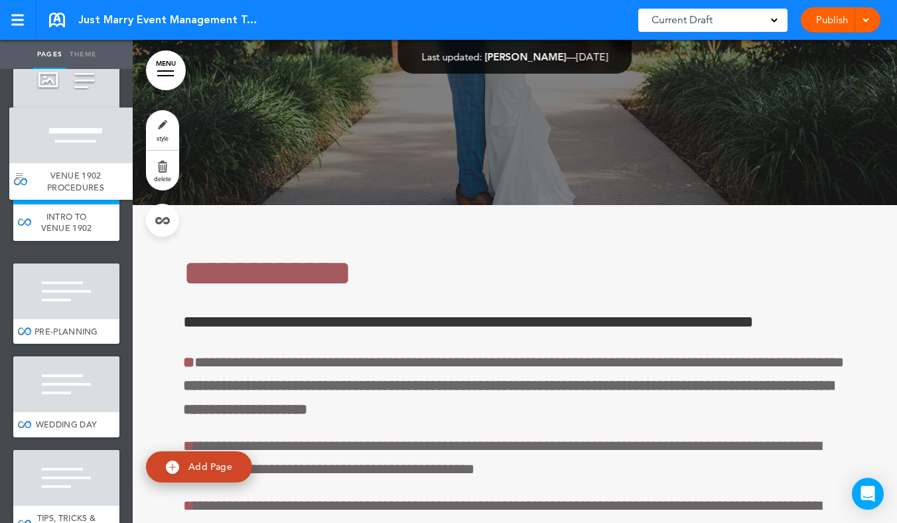
drag, startPoint x: 21, startPoint y: 356, endPoint x: 18, endPoint y: 179, distance: 177.9
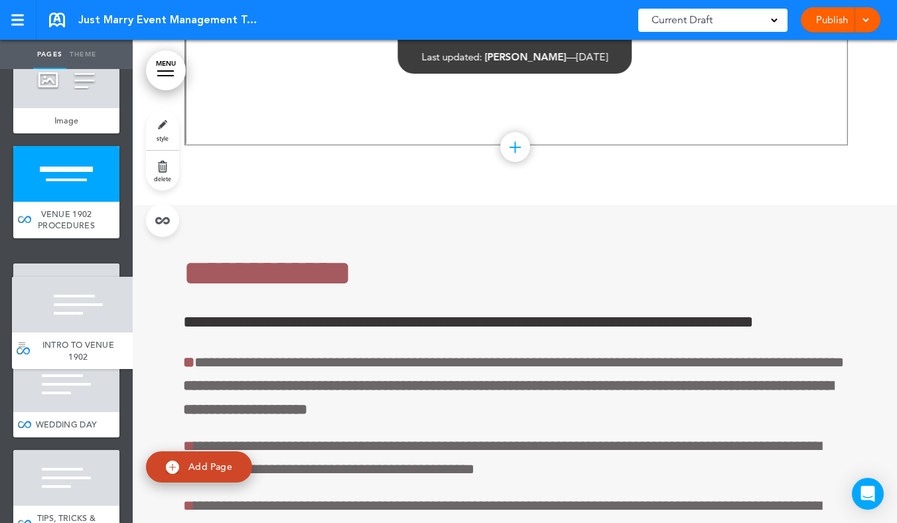
drag, startPoint x: 23, startPoint y: 353, endPoint x: 22, endPoint y: 344, distance: 8.7
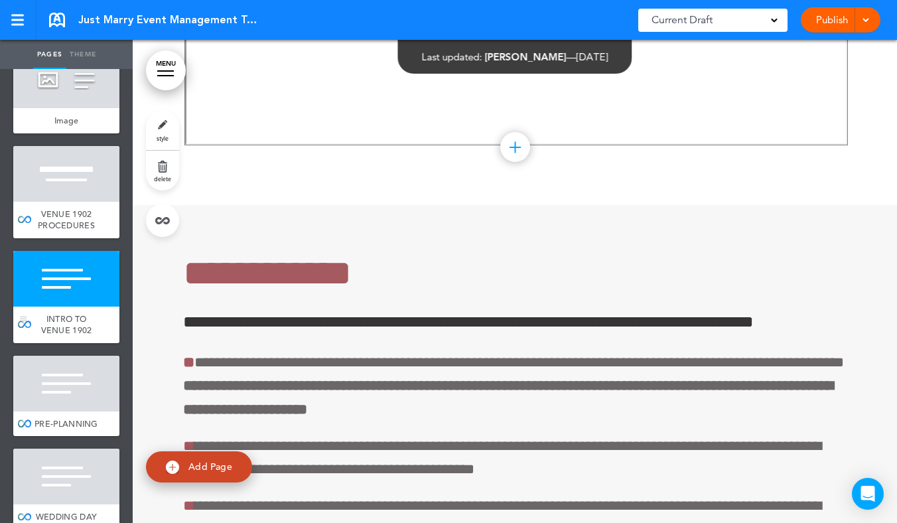
click at [73, 307] on div at bounding box center [66, 279] width 106 height 56
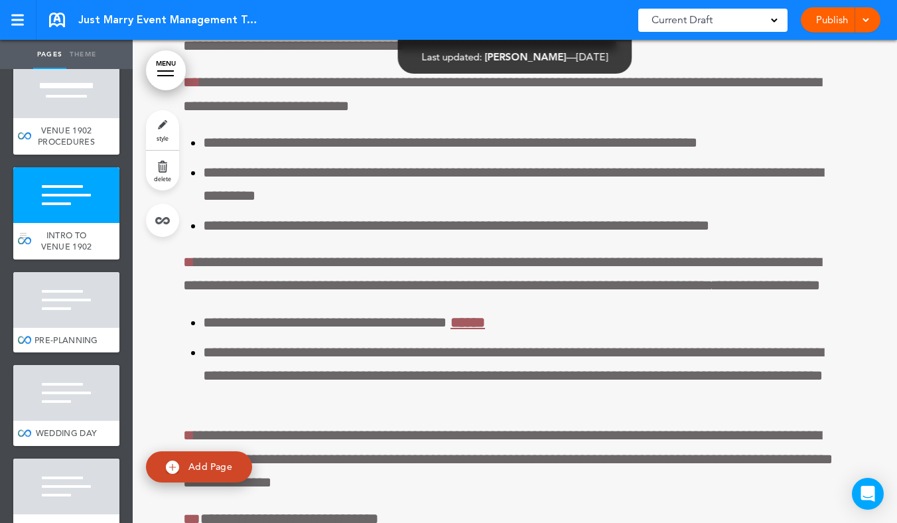
scroll to position [8561, 0]
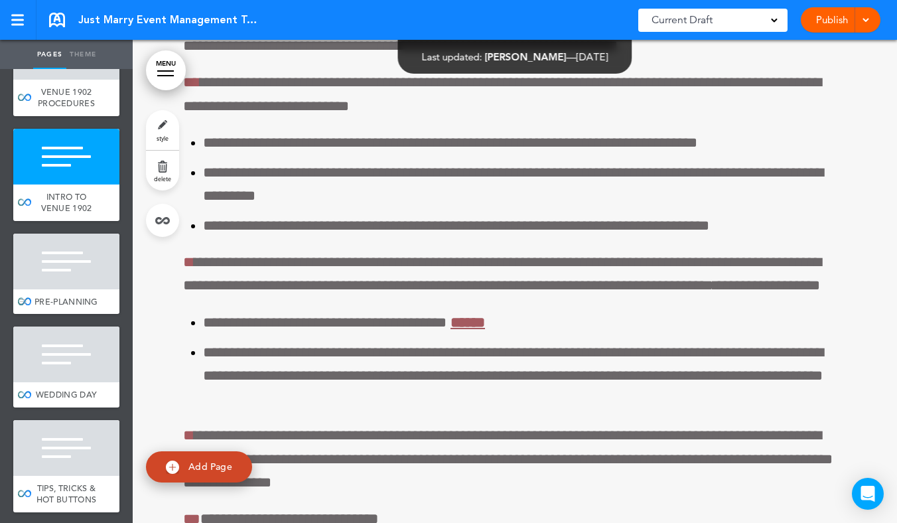
click at [68, 315] on div "PRE-PLANNING" at bounding box center [66, 301] width 106 height 25
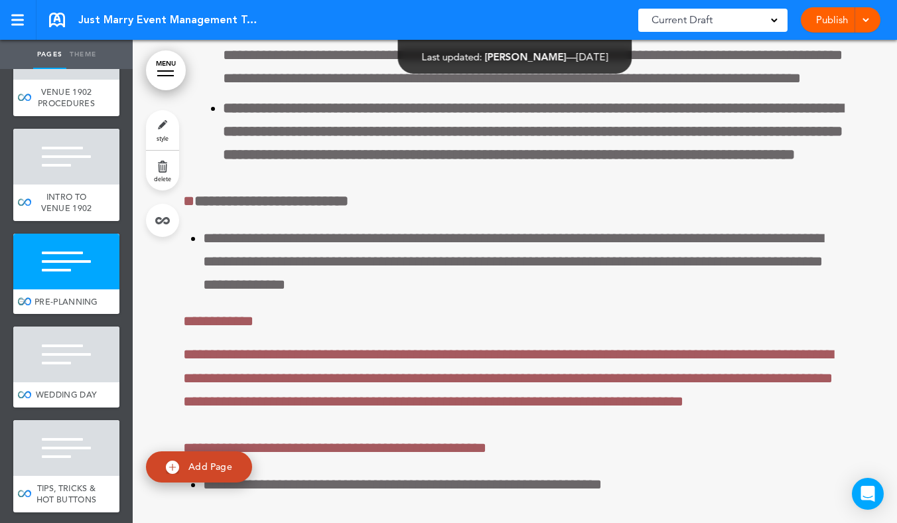
scroll to position [79780, 0]
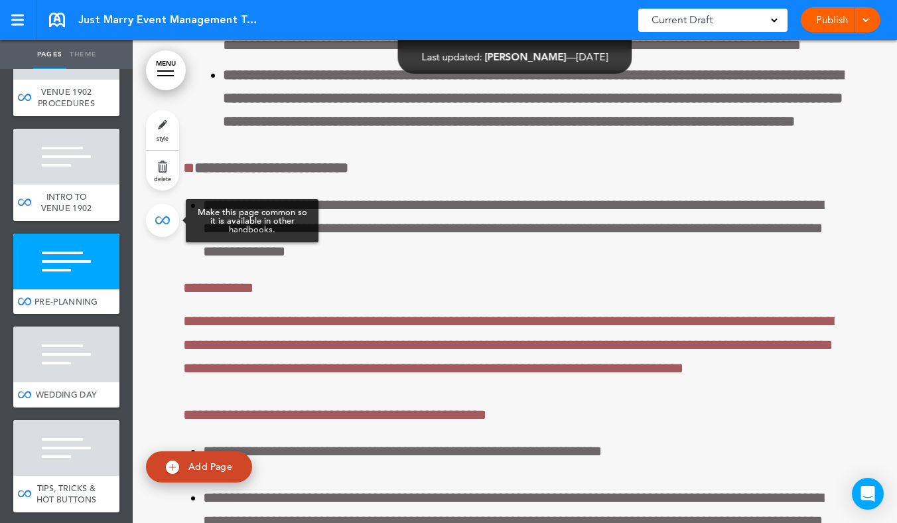
click at [161, 220] on link at bounding box center [162, 220] width 33 height 33
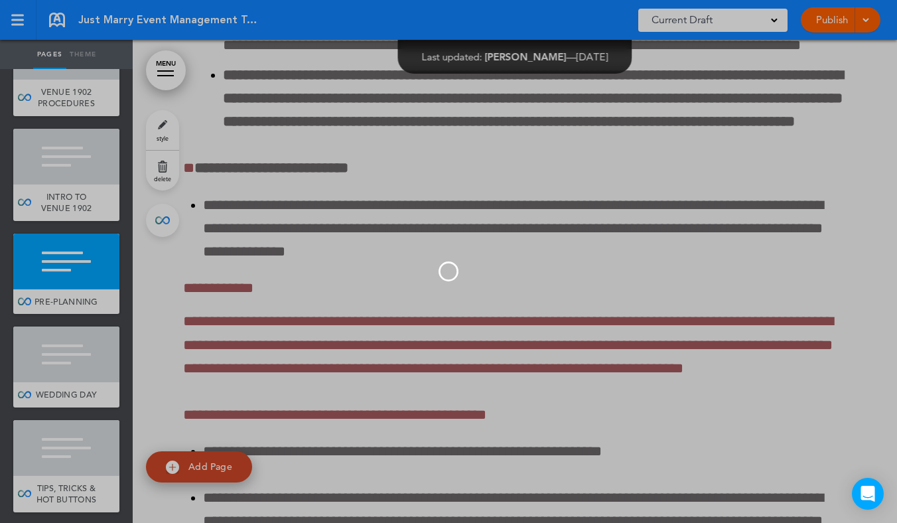
type input "**********"
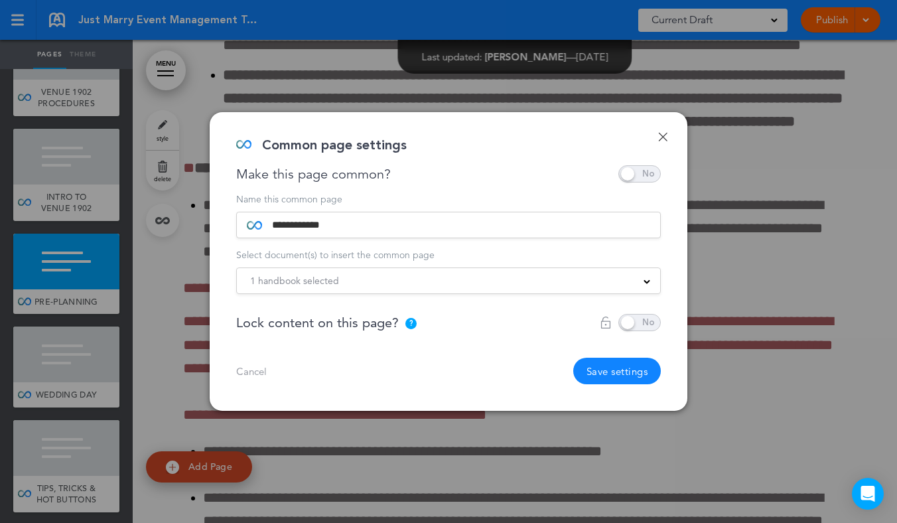
click at [540, 217] on input "**********" at bounding box center [456, 224] width 388 height 25
click at [506, 280] on div "1 handbook selected" at bounding box center [448, 280] width 423 height 15
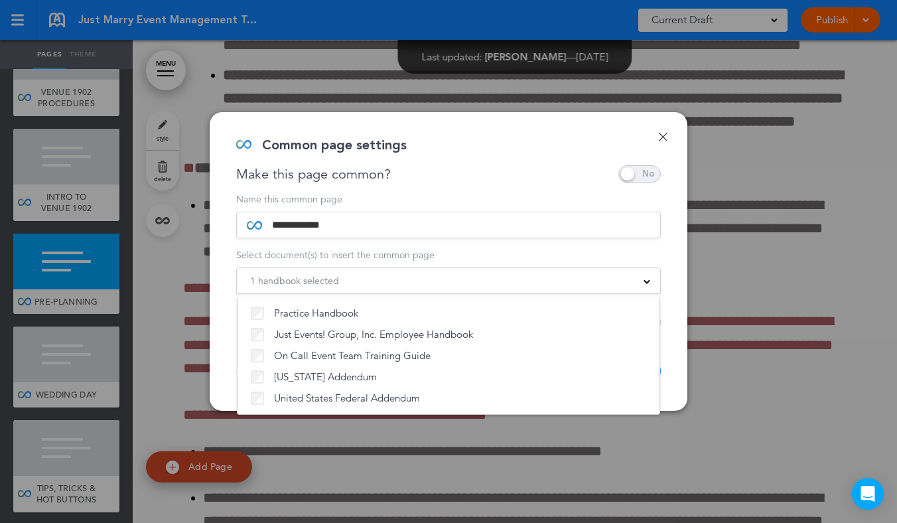
click at [639, 163] on div "Common page settings" at bounding box center [443, 152] width 415 height 27
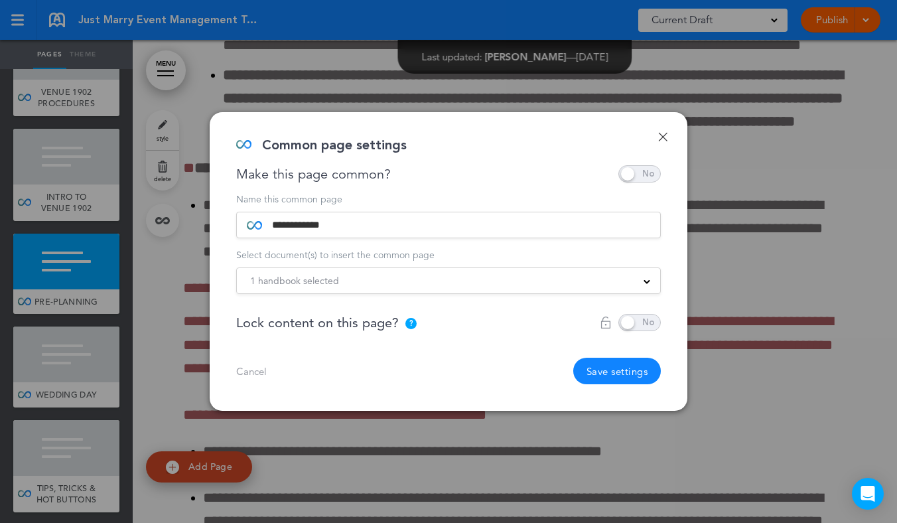
click at [639, 167] on span at bounding box center [639, 173] width 42 height 17
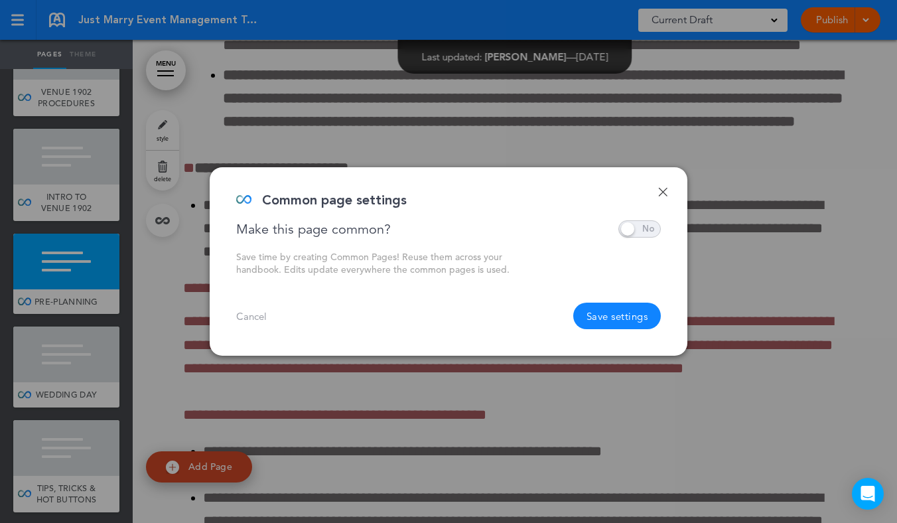
click at [628, 321] on button "Save settings" at bounding box center [617, 316] width 88 height 27
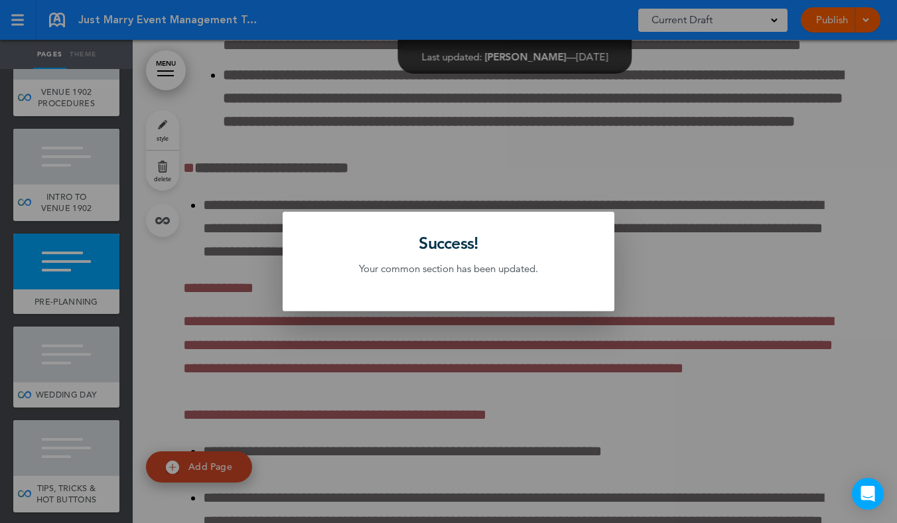
click at [119, 323] on div at bounding box center [448, 261] width 897 height 523
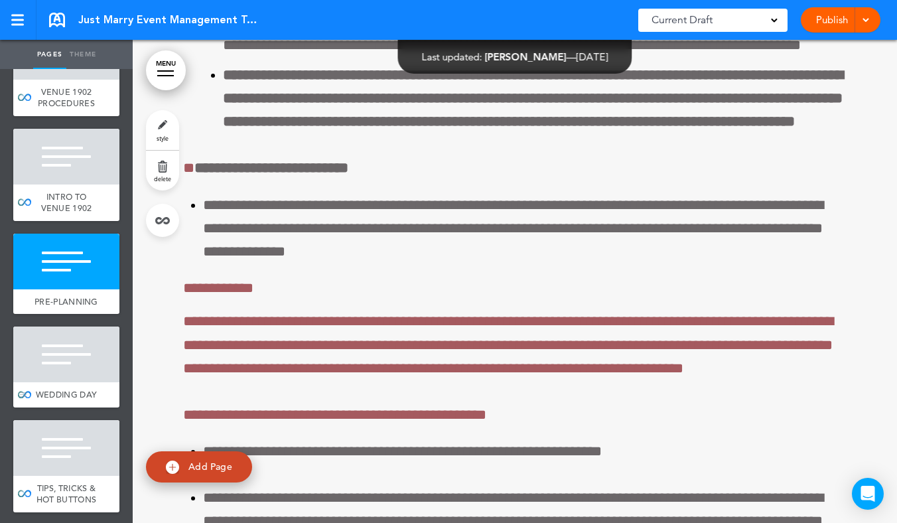
click at [70, 382] on div at bounding box center [66, 354] width 106 height 56
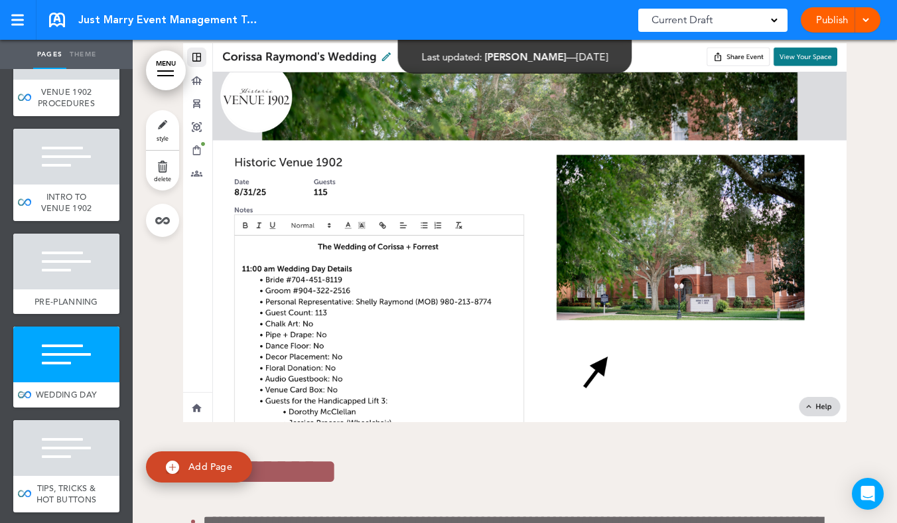
scroll to position [8600, 0]
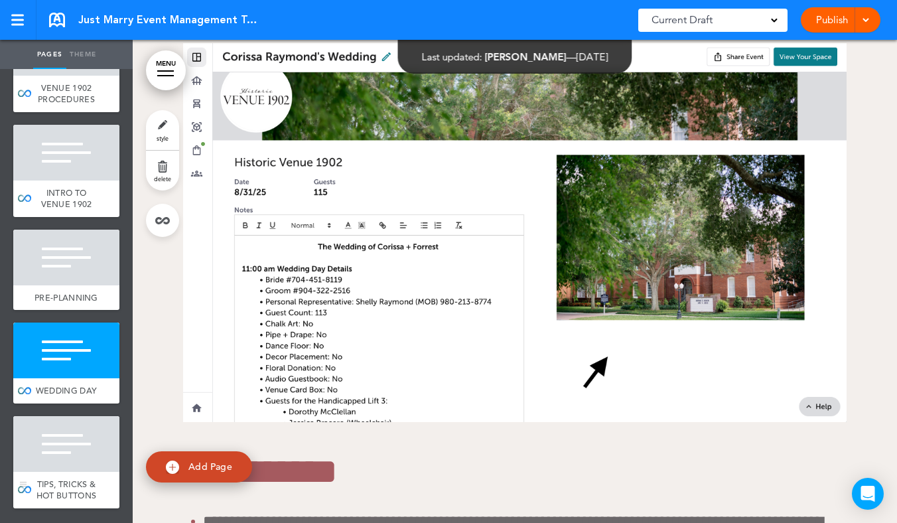
click at [60, 492] on span "TIPS, TRICKS & HOT BUTTONS" at bounding box center [66, 489] width 60 height 23
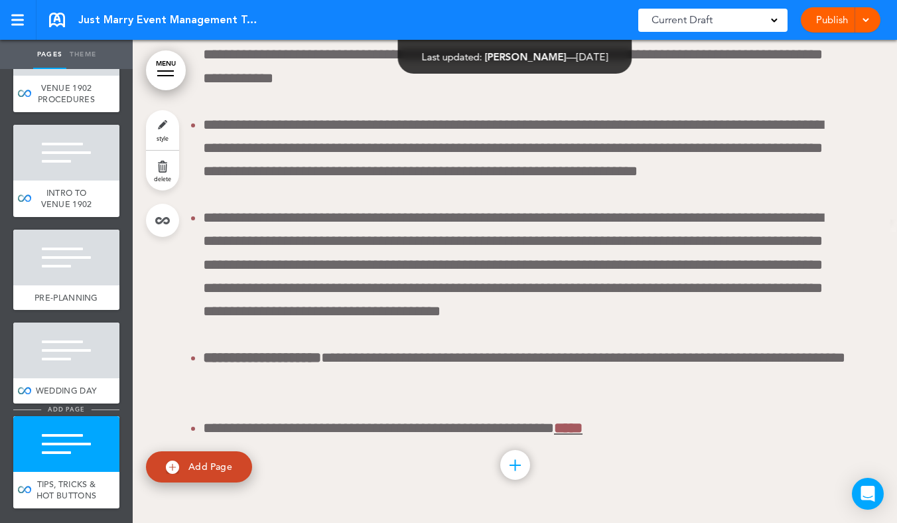
scroll to position [83662, 0]
click at [65, 366] on div at bounding box center [66, 351] width 106 height 56
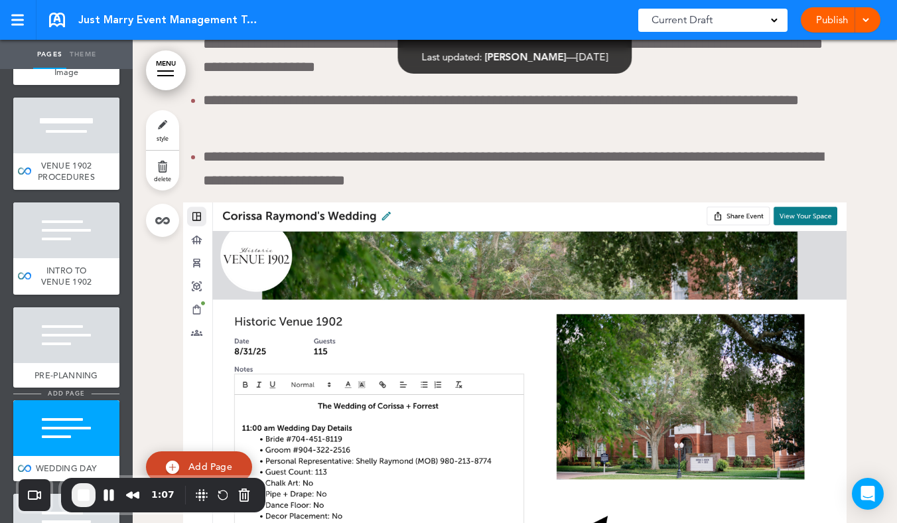
scroll to position [8419, 0]
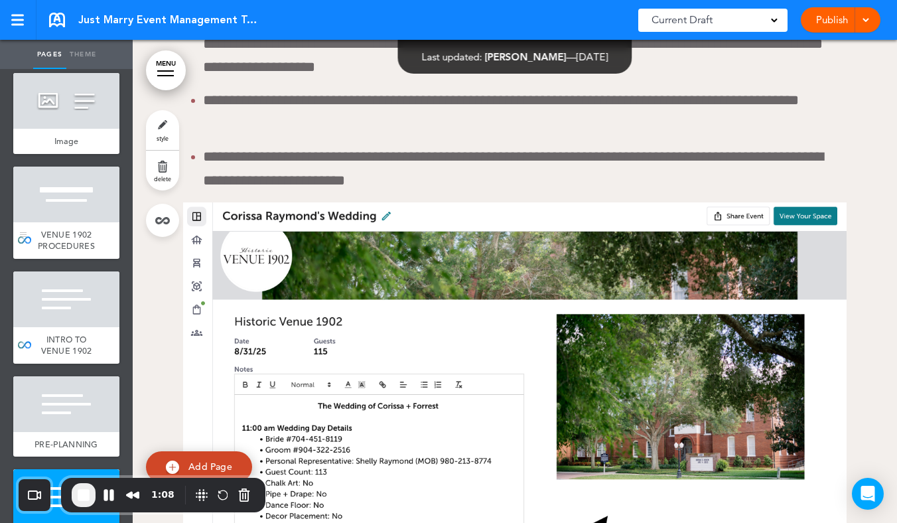
click at [73, 222] on div at bounding box center [66, 195] width 106 height 56
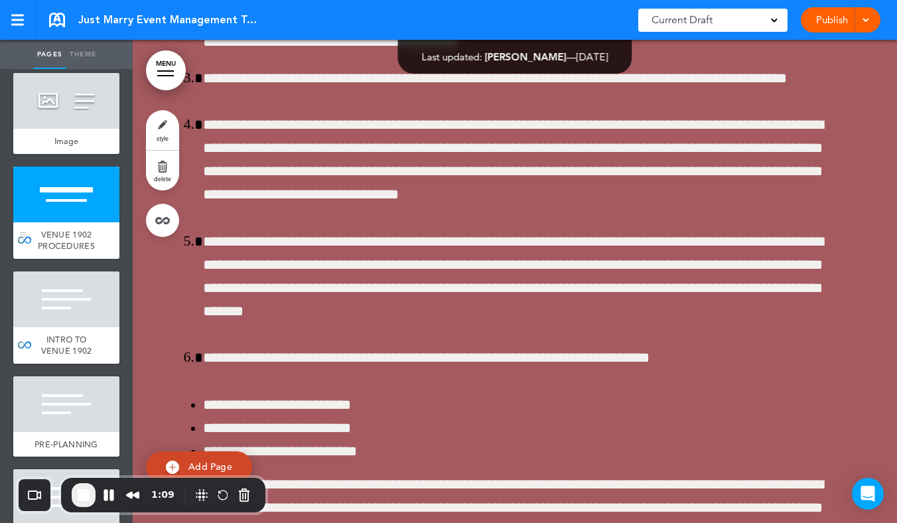
scroll to position [78496, 0]
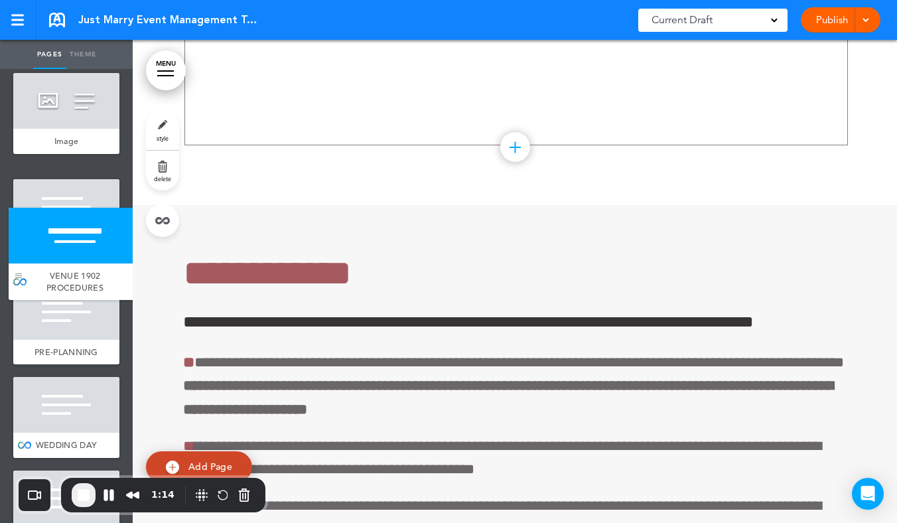
drag, startPoint x: 24, startPoint y: 269, endPoint x: 19, endPoint y: 277, distance: 8.7
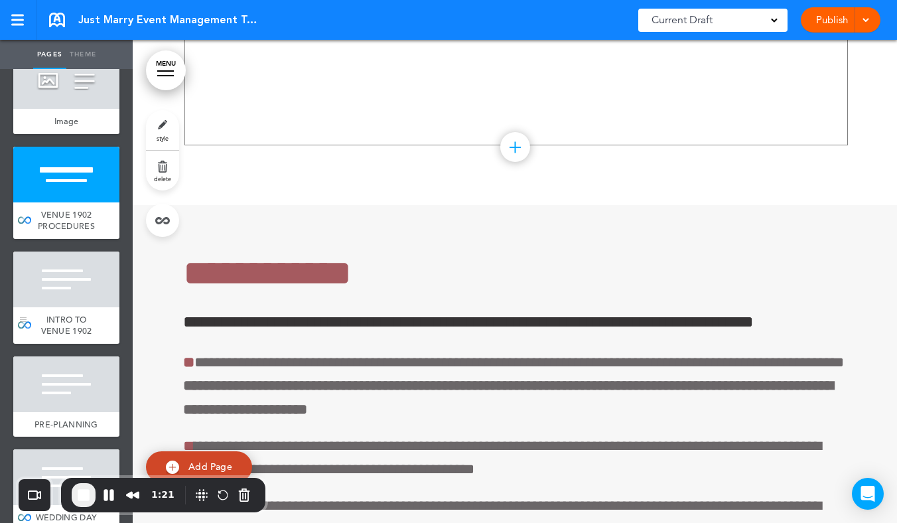
scroll to position [8462, 0]
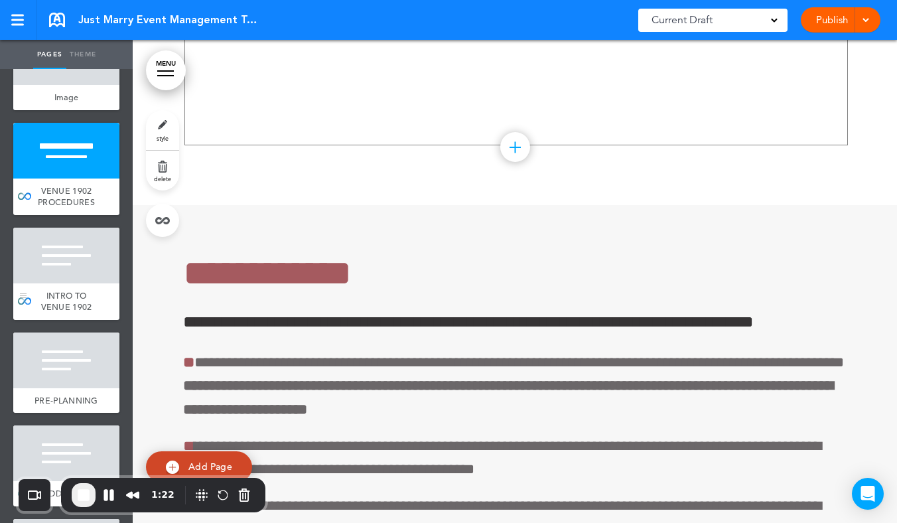
click at [84, 283] on div at bounding box center [66, 256] width 106 height 56
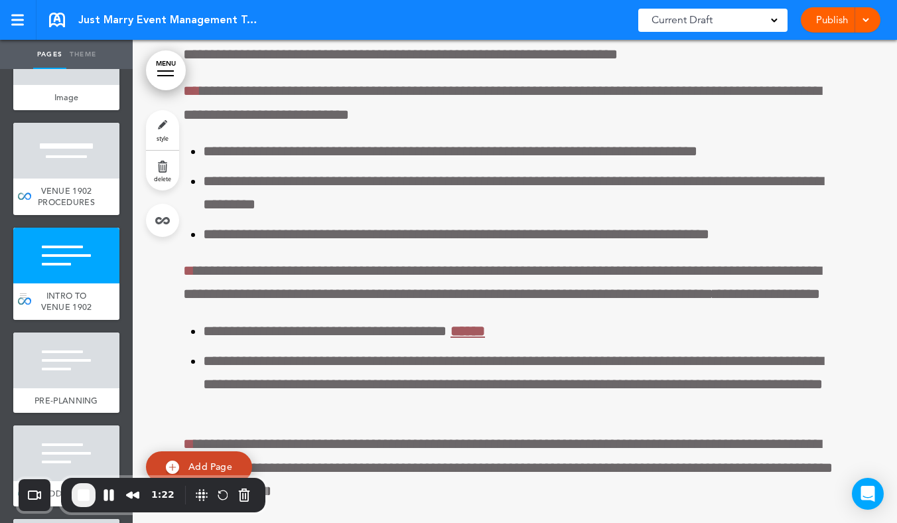
scroll to position [78979, 0]
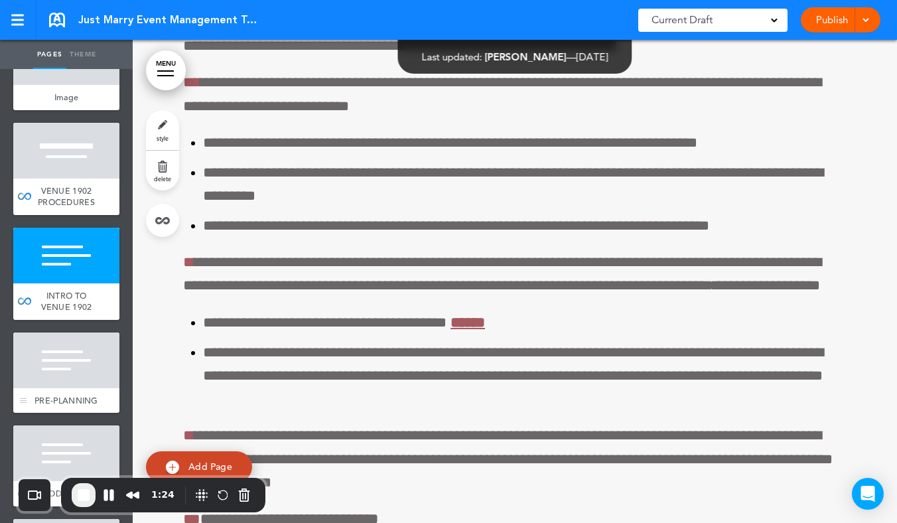
click at [80, 388] on div at bounding box center [66, 360] width 106 height 56
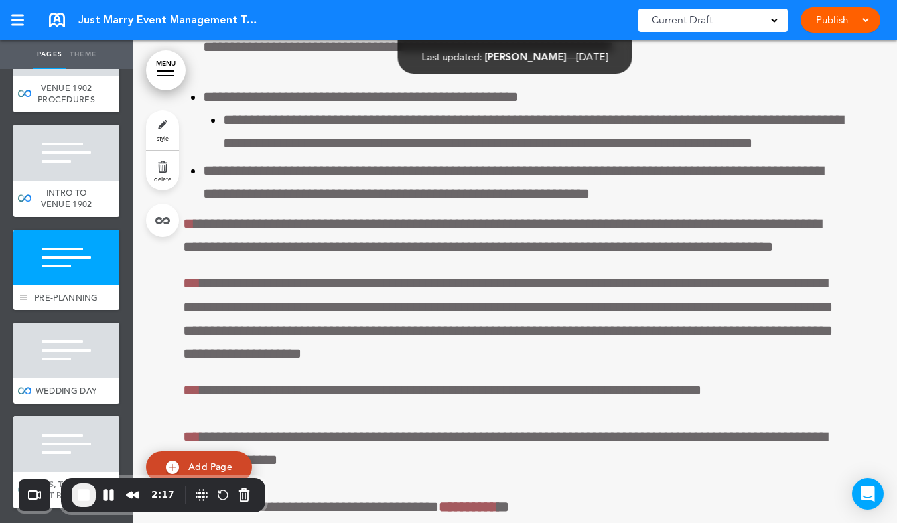
scroll to position [8600, 0]
click at [60, 429] on div at bounding box center [66, 444] width 106 height 56
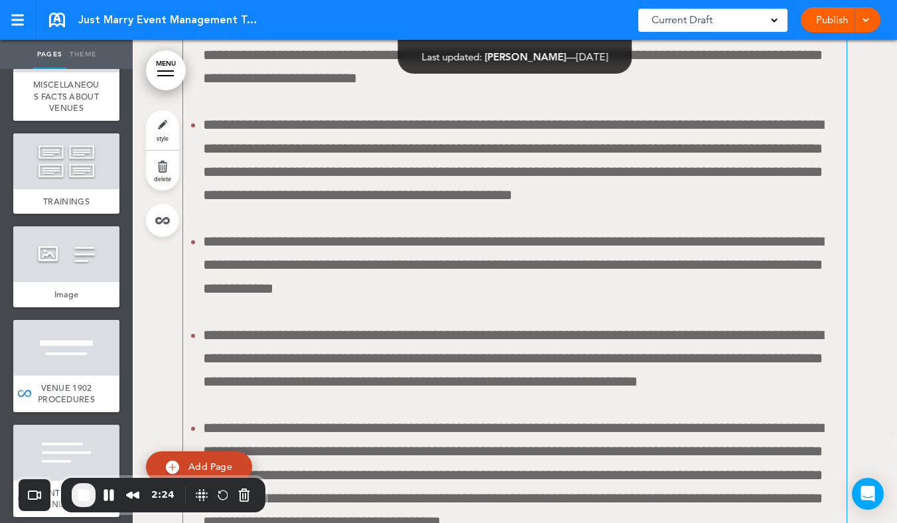
scroll to position [83297, 0]
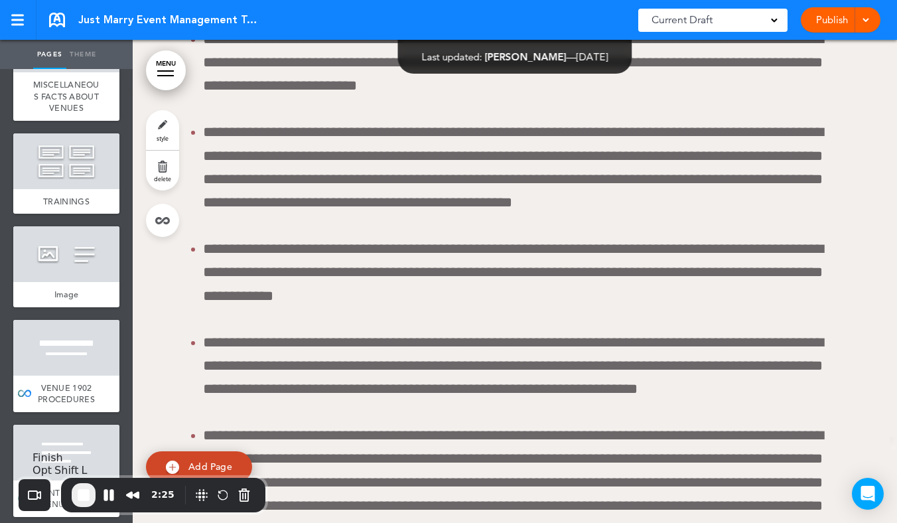
click at [89, 491] on span "End Recording" at bounding box center [84, 495] width 16 height 16
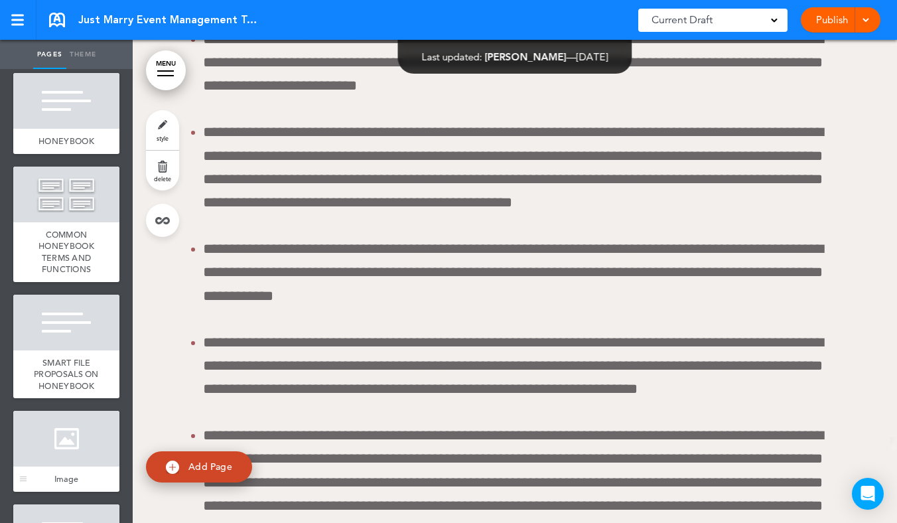
scroll to position [3468, 0]
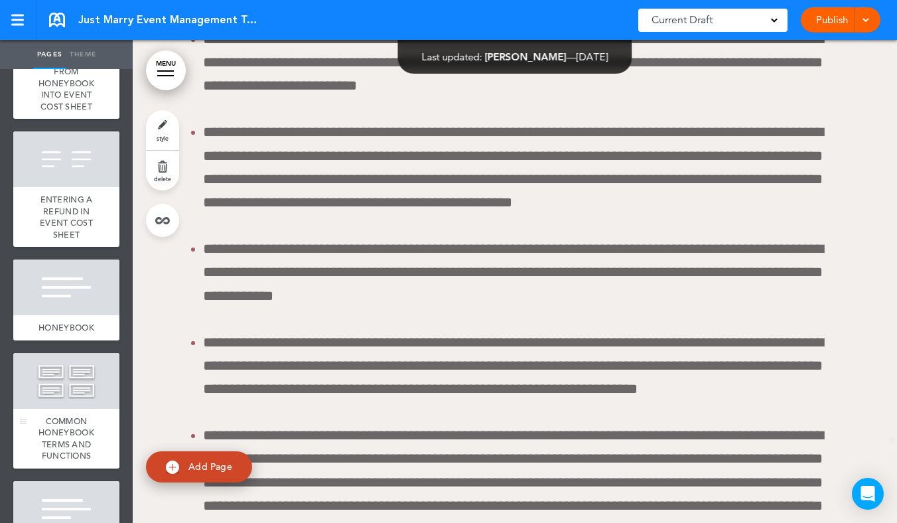
click at [65, 405] on div at bounding box center [66, 381] width 106 height 56
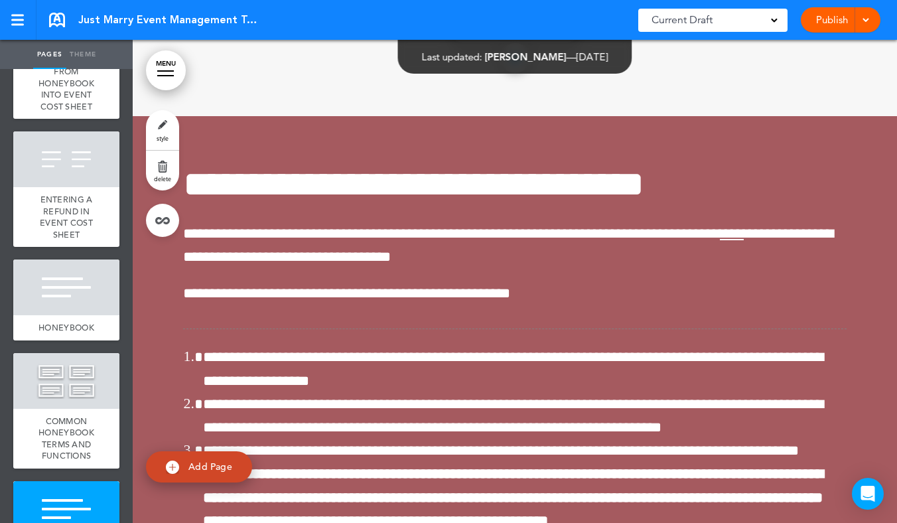
scroll to position [26972, 0]
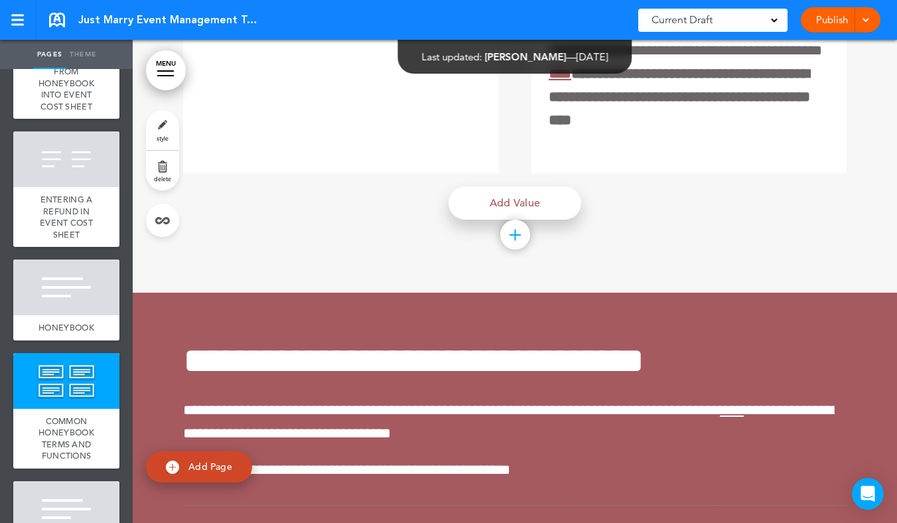
click at [502, 220] on link "Add Value" at bounding box center [515, 202] width 133 height 33
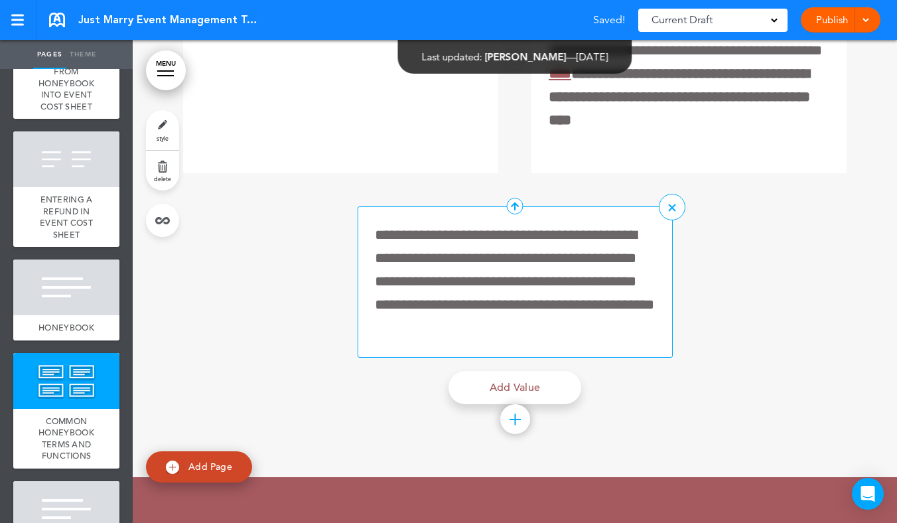
click at [447, 340] on p "**********" at bounding box center [515, 282] width 281 height 117
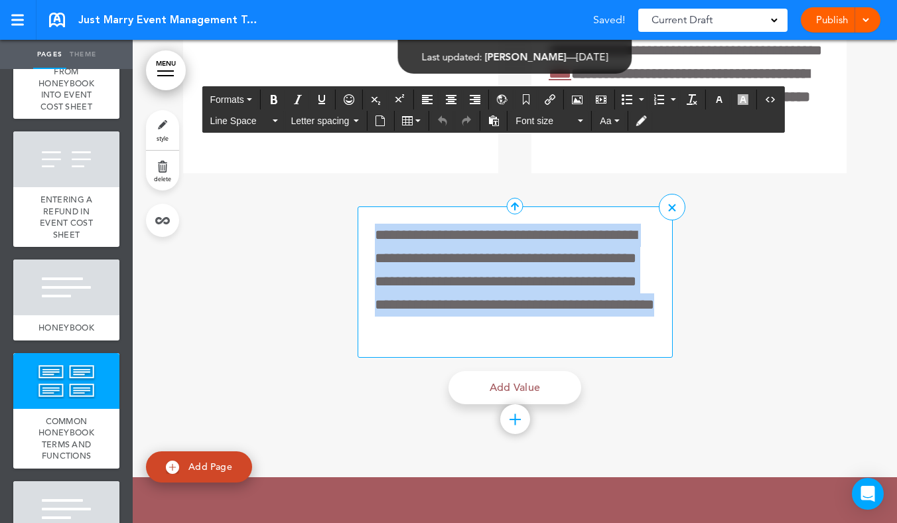
drag, startPoint x: 510, startPoint y: 486, endPoint x: 379, endPoint y: 375, distance: 171.8
click at [379, 358] on div "**********" at bounding box center [515, 281] width 315 height 151
paste div
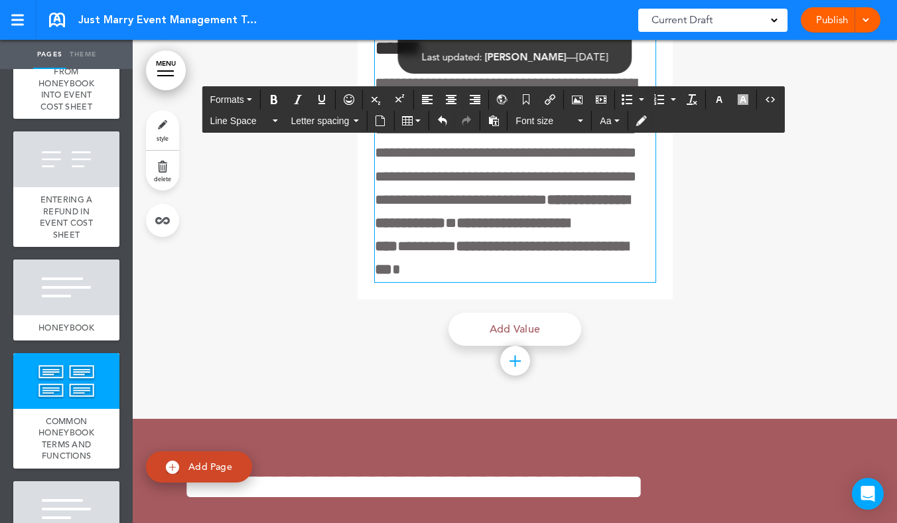
scroll to position [27159, 0]
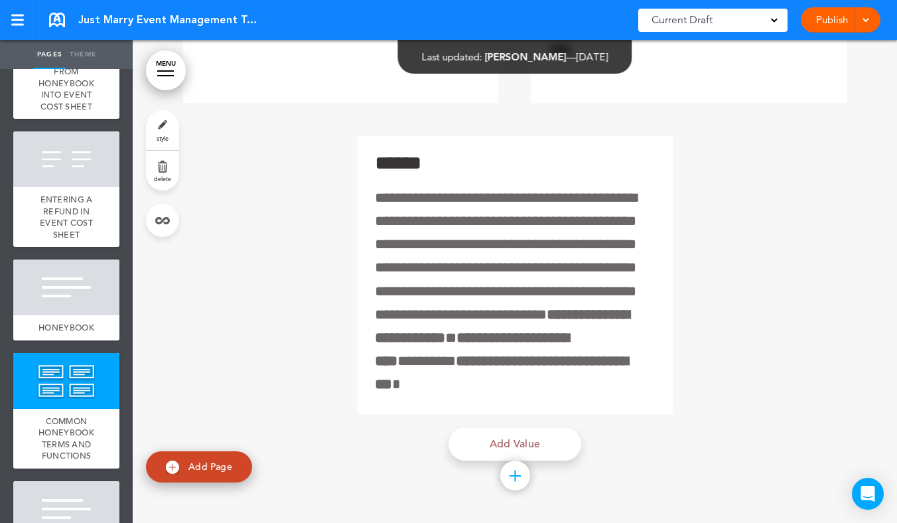
scroll to position [27173, 0]
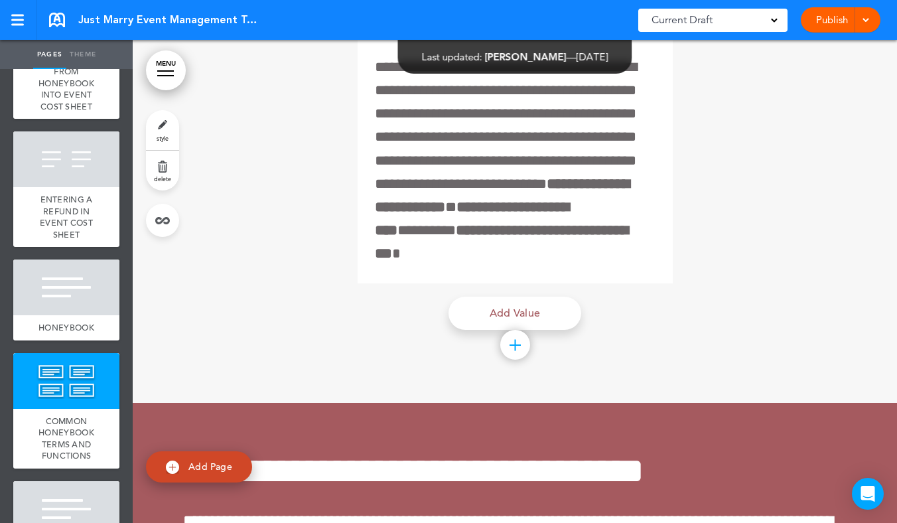
click at [867, 21] on span at bounding box center [865, 19] width 9 height 9
click at [843, 42] on li "Publish" at bounding box center [821, 50] width 118 height 30
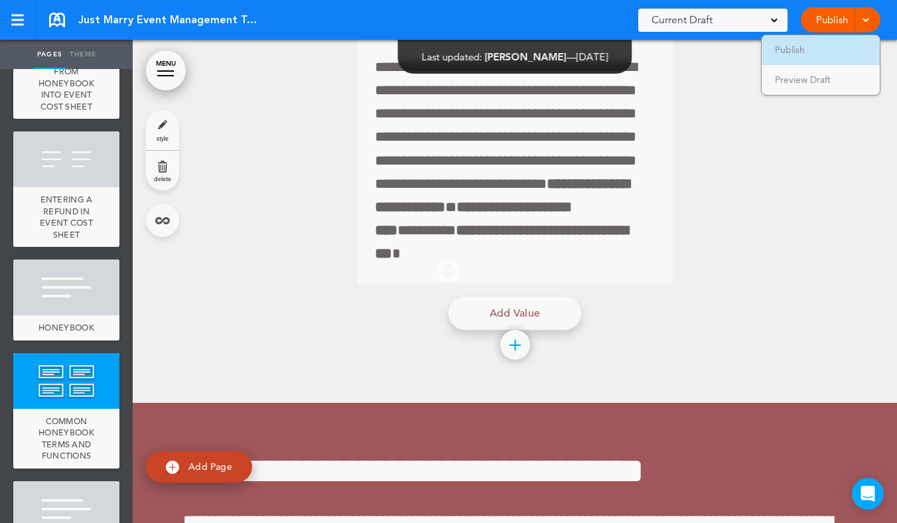
scroll to position [0, 0]
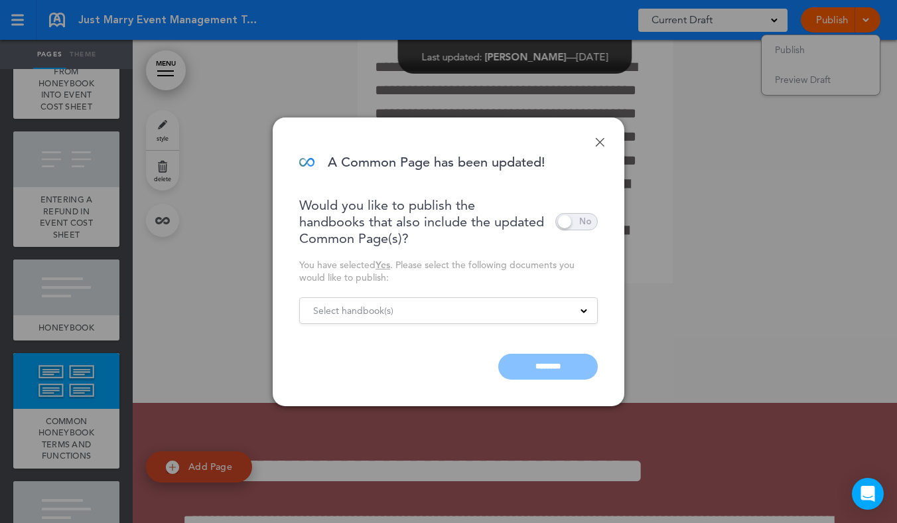
click at [584, 222] on span at bounding box center [576, 221] width 42 height 17
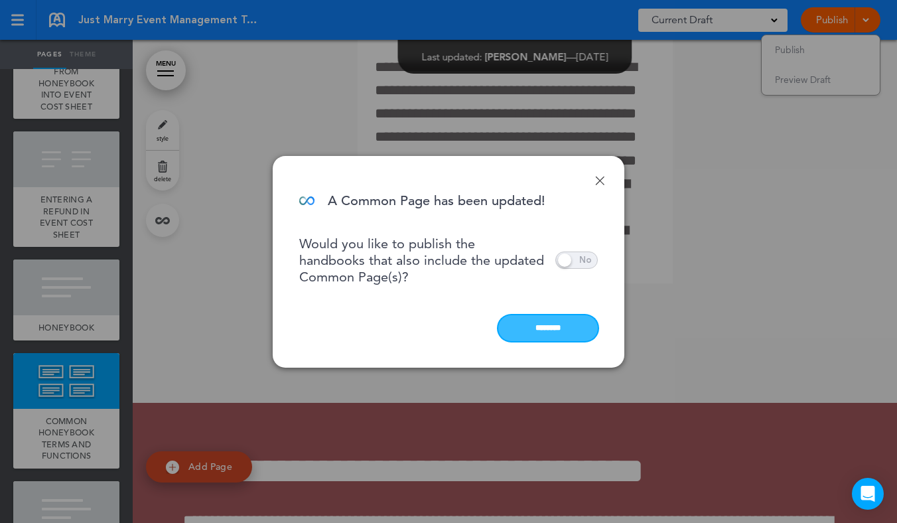
click at [556, 327] on input "********" at bounding box center [548, 328] width 100 height 26
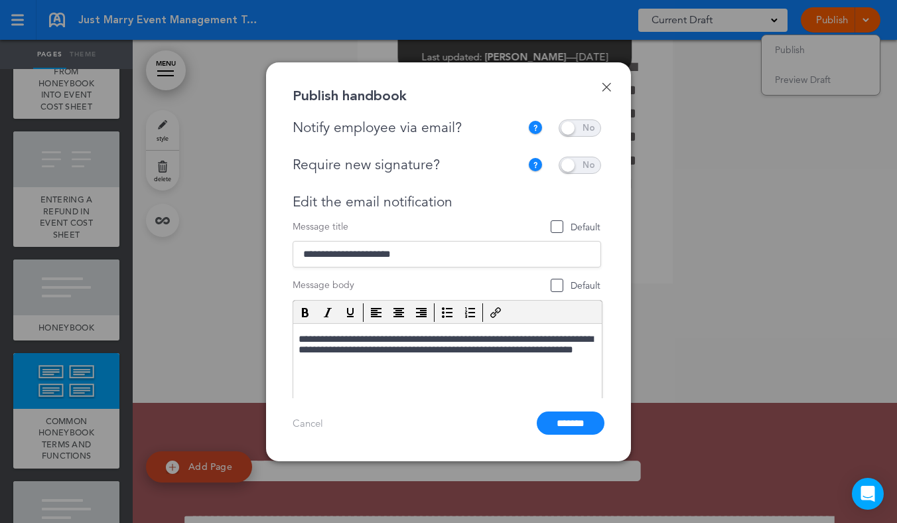
click at [574, 115] on div "Done Publish handbook Notify employee via email? If this handbook is ready to v…" at bounding box center [448, 261] width 365 height 399
click at [575, 121] on span at bounding box center [580, 127] width 42 height 17
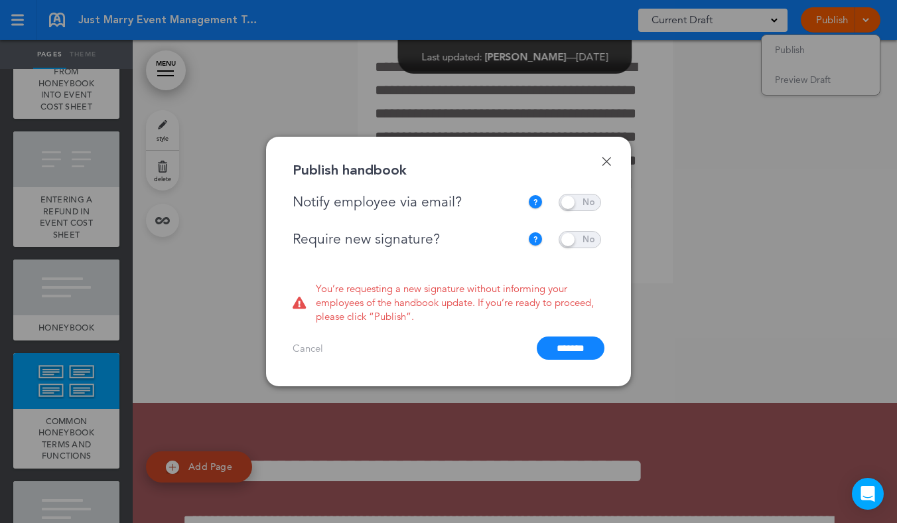
click at [570, 235] on span at bounding box center [580, 239] width 42 height 17
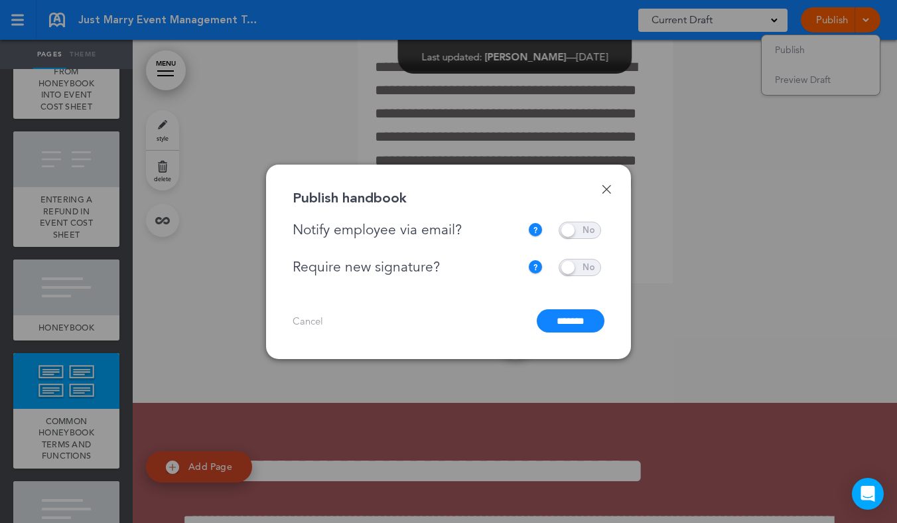
click at [569, 320] on input "*******" at bounding box center [571, 320] width 68 height 23
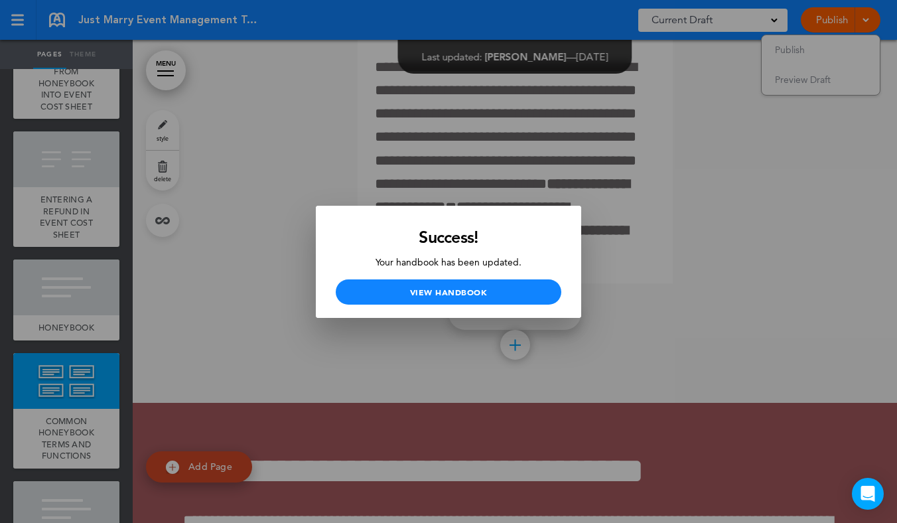
click at [472, 212] on div "Success! Your handbook has been updated. View Handbook" at bounding box center [448, 262] width 265 height 112
click at [310, 192] on div at bounding box center [448, 261] width 897 height 523
